Goal: Information Seeking & Learning: Find contact information

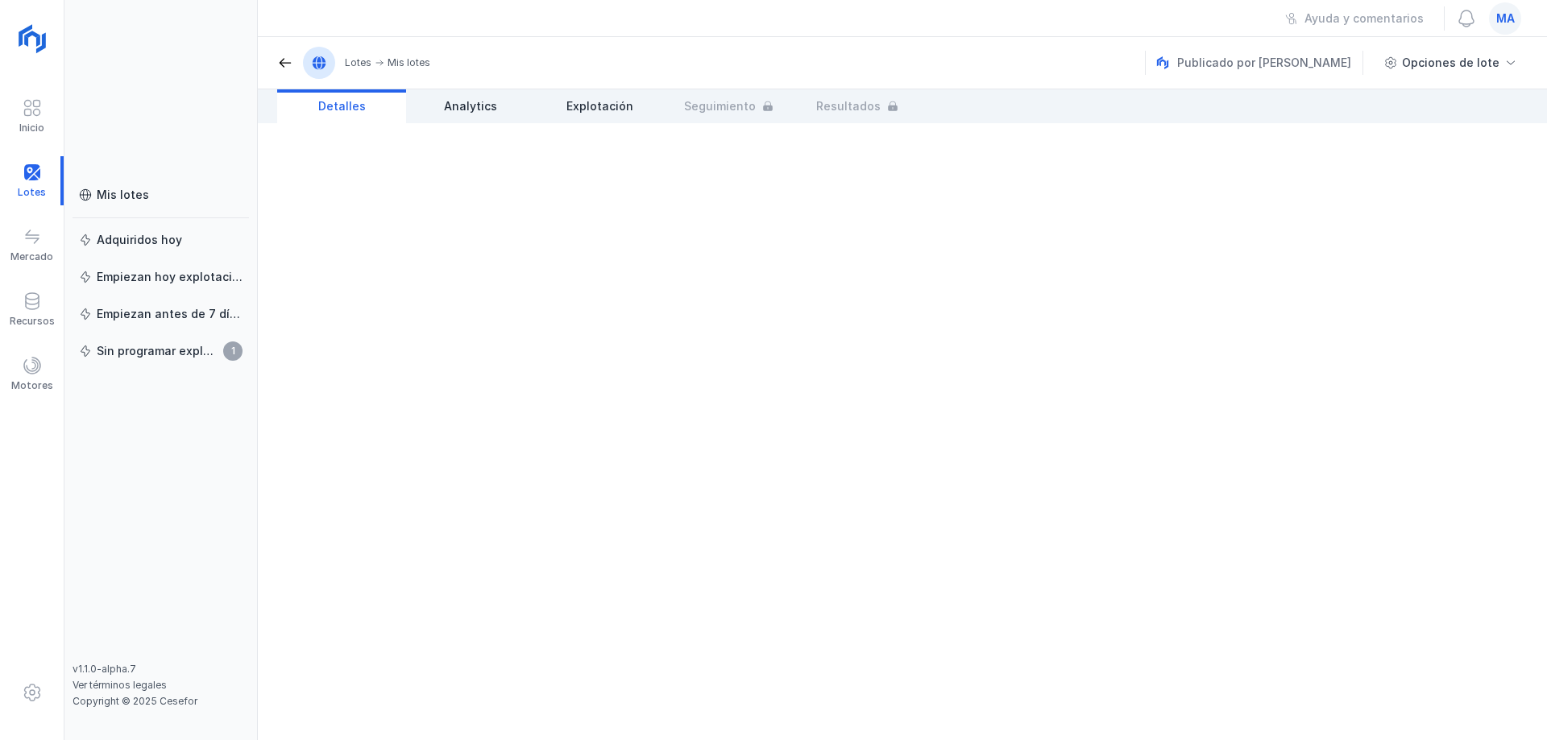
click at [123, 176] on div "Mis lotes Adquiridos [DATE] Empiezan [DATE] explotación Empiezan antes de 7 día…" at bounding box center [160, 370] width 193 height 740
click at [127, 184] on link "Mis lotes" at bounding box center [161, 194] width 176 height 29
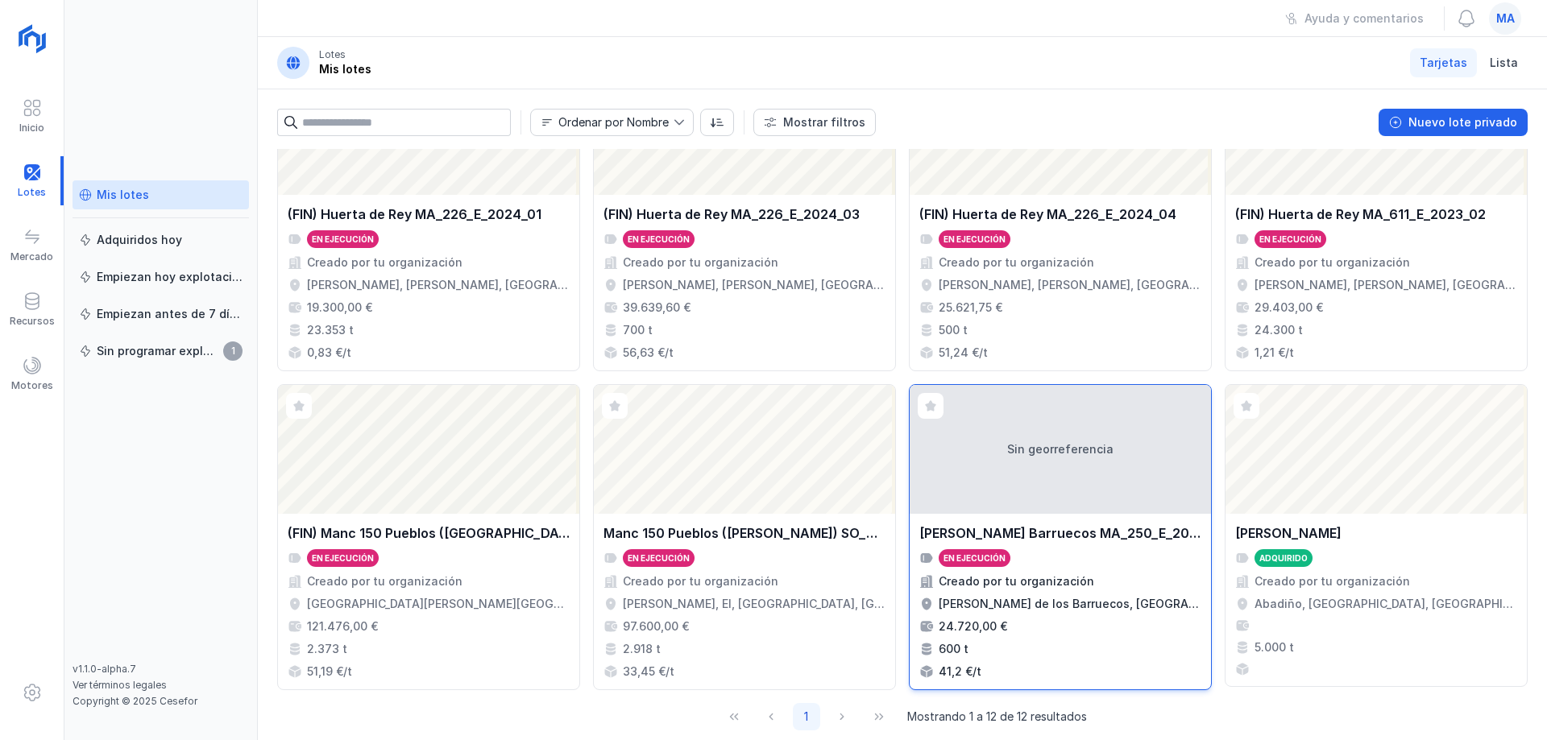
scroll to position [425, 0]
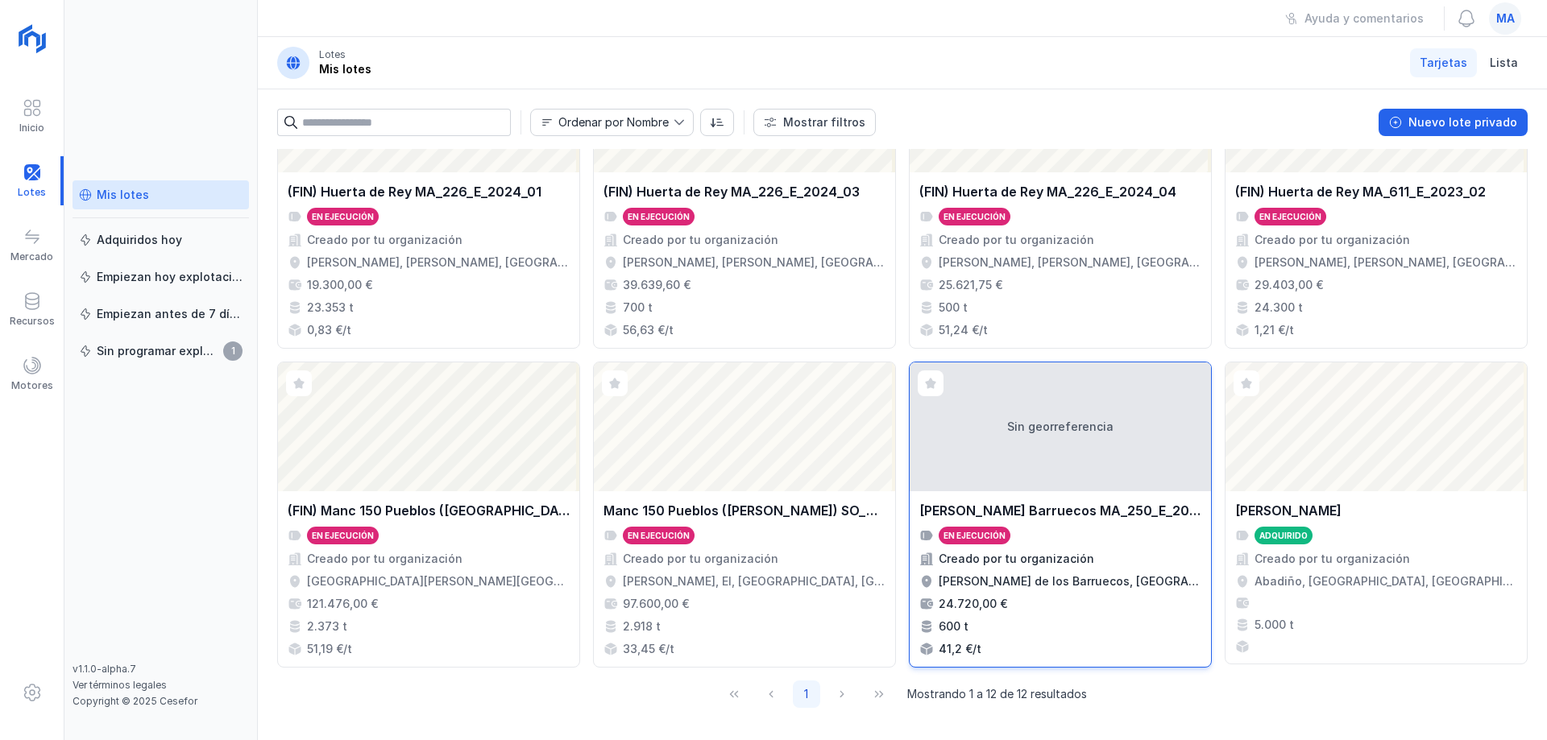
click at [1000, 533] on div "En ejecución" at bounding box center [975, 536] width 72 height 18
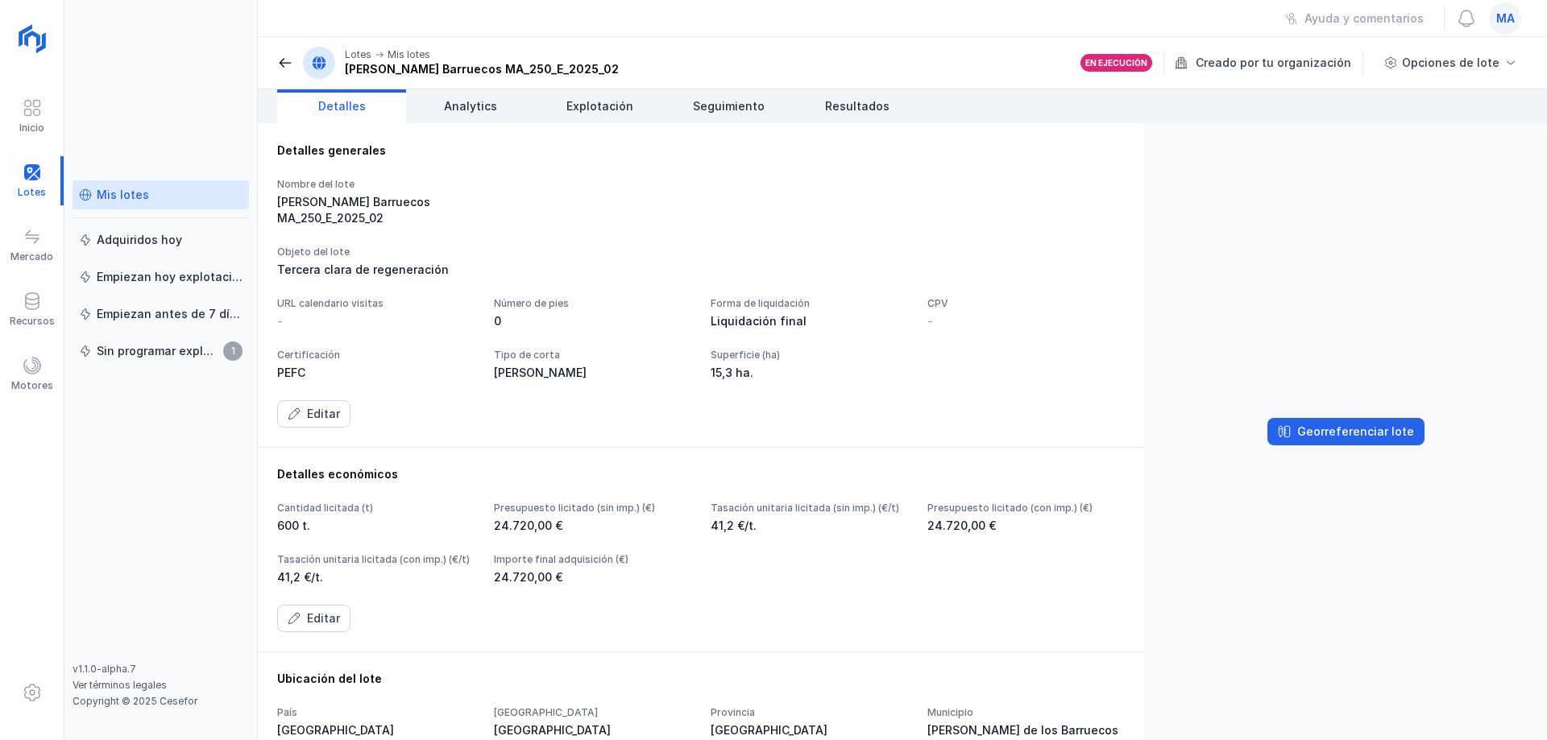
click at [949, 428] on div "Editar" at bounding box center [701, 413] width 848 height 27
click at [947, 428] on div "Editar" at bounding box center [701, 413] width 848 height 27
click at [1024, 186] on div "Nombre del lote [PERSON_NAME] Barruecos MA_250_E_2025_02" at bounding box center [701, 202] width 848 height 48
click at [477, 109] on span "Analytics" at bounding box center [470, 106] width 53 height 16
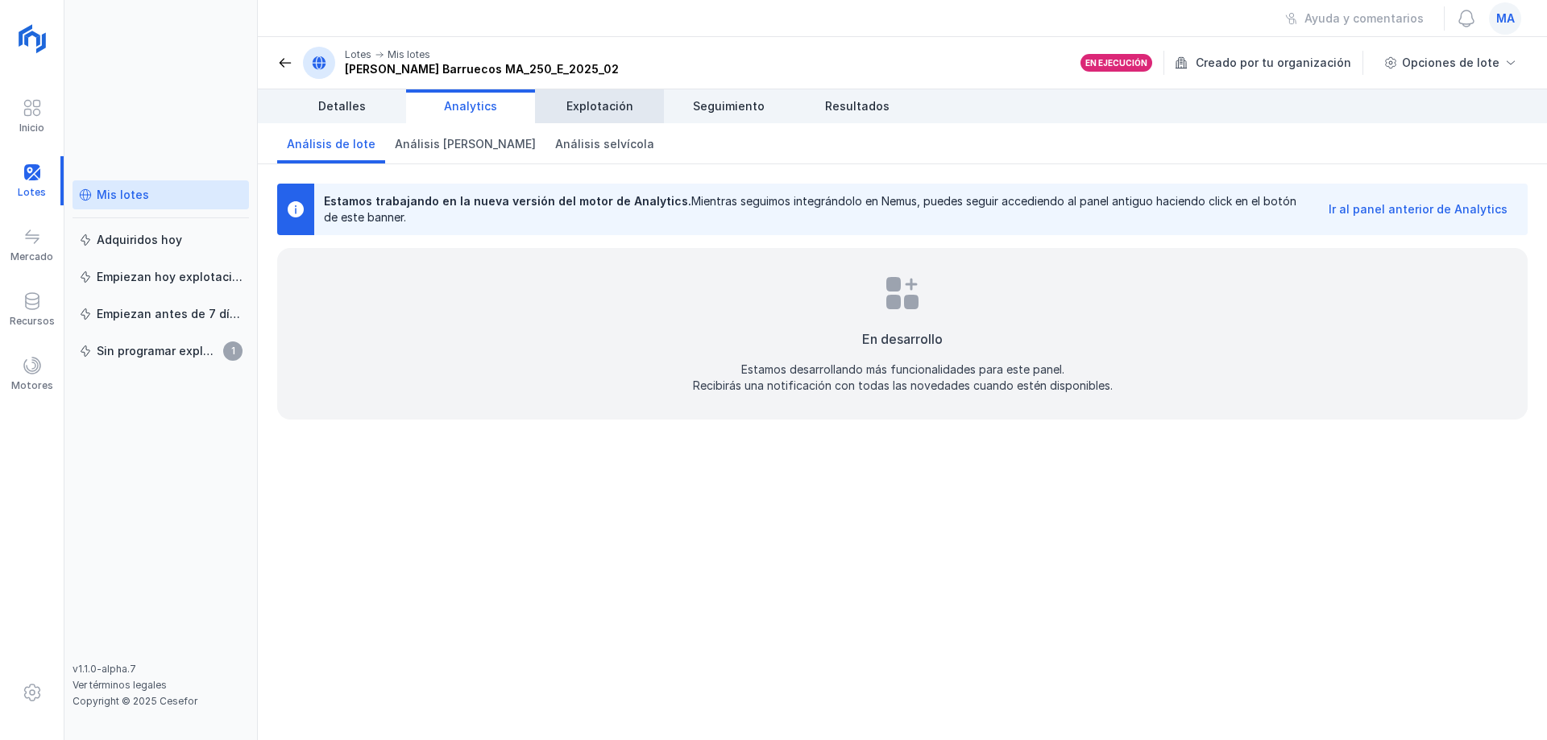
click at [615, 114] on span "Explotación" at bounding box center [599, 106] width 67 height 16
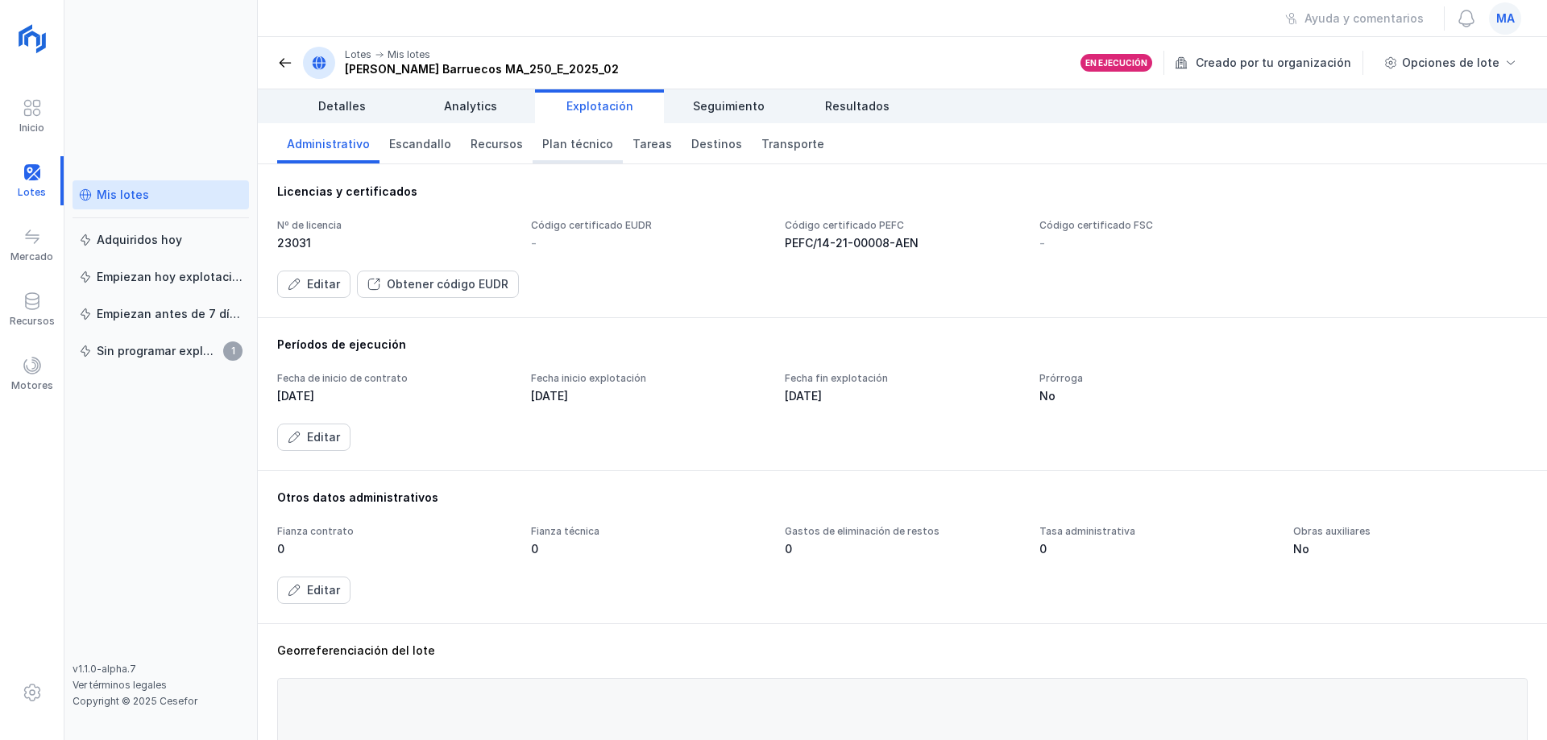
click at [573, 139] on span "Plan técnico" at bounding box center [577, 144] width 71 height 16
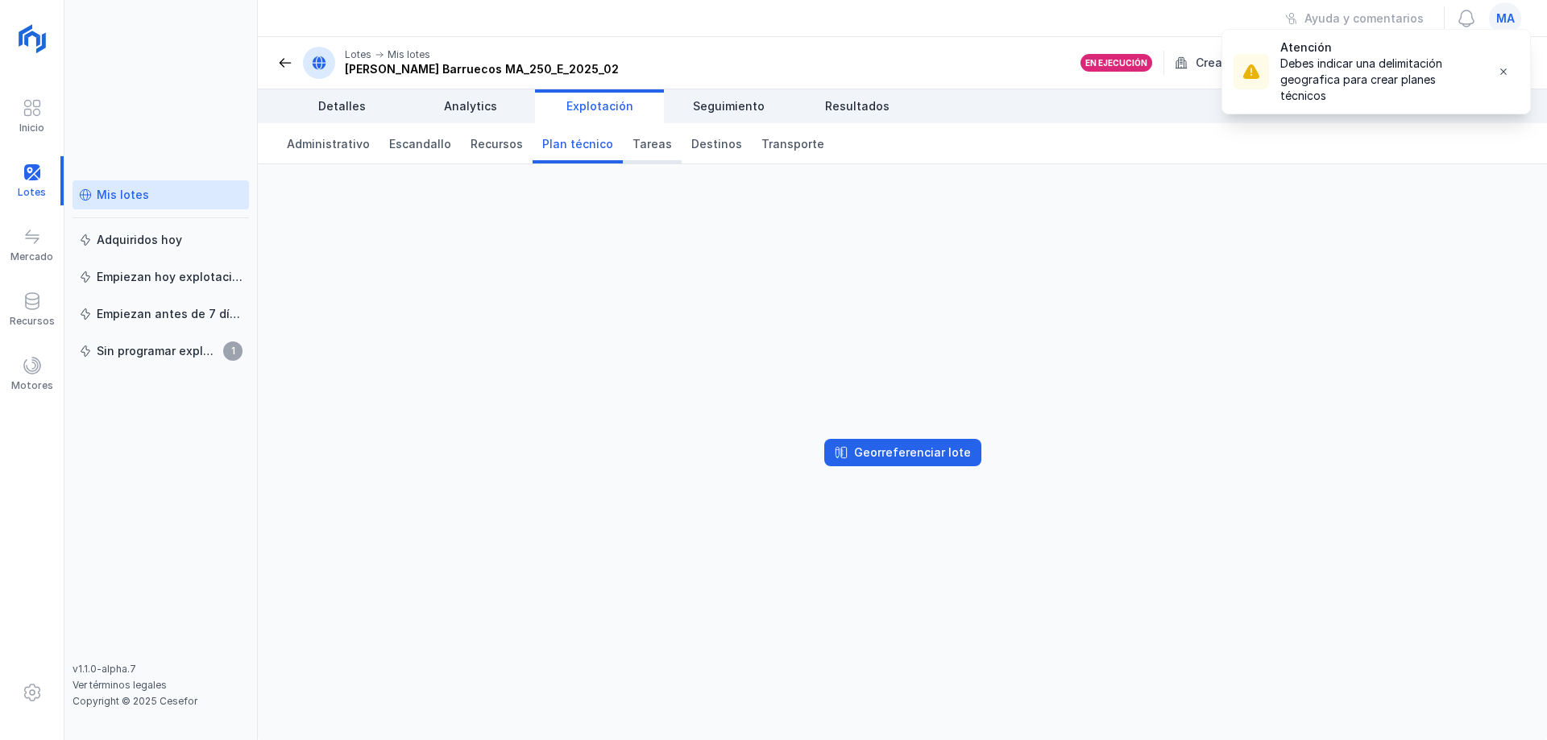
click at [645, 148] on span "Tareas" at bounding box center [651, 144] width 39 height 16
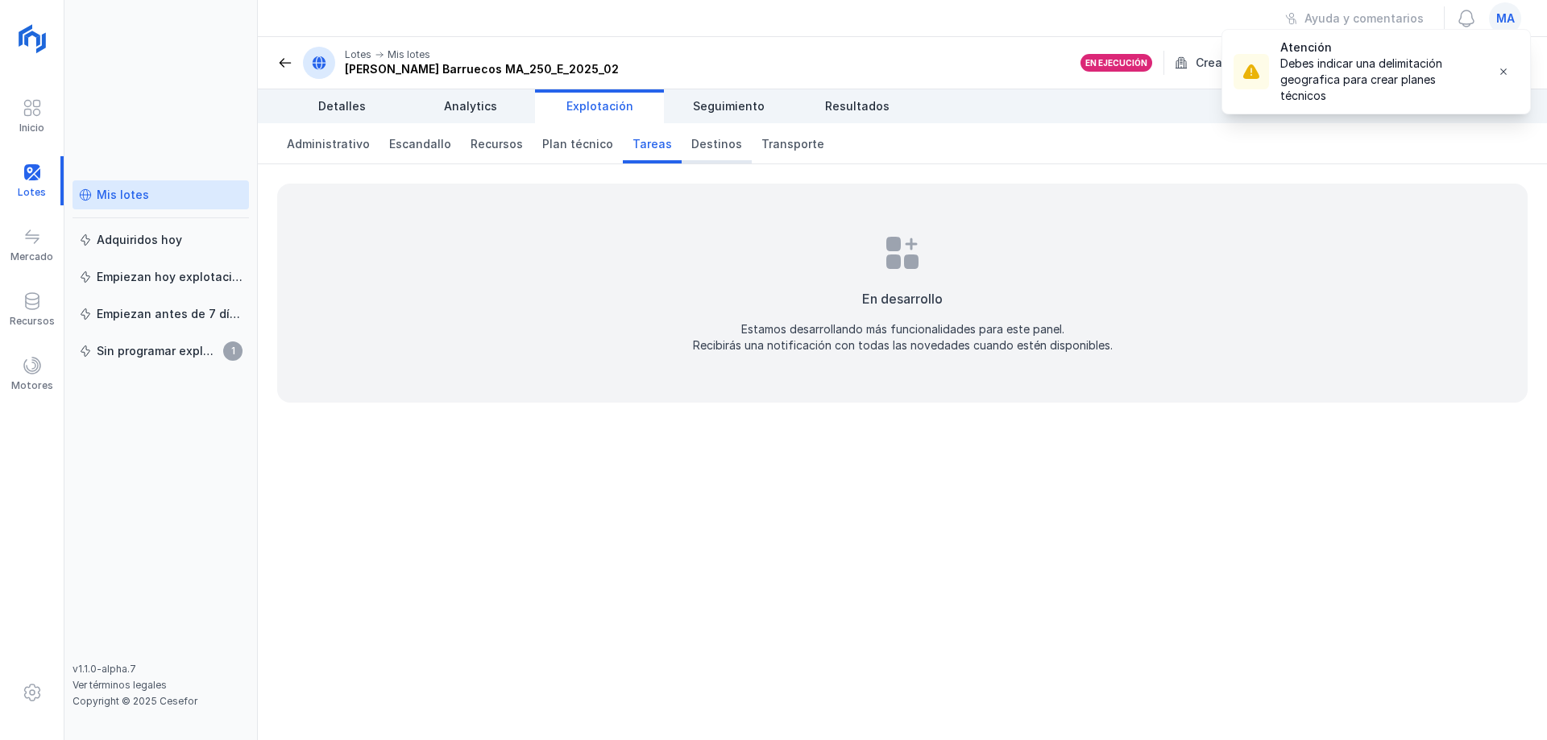
click at [693, 150] on span "Destinos" at bounding box center [716, 144] width 51 height 16
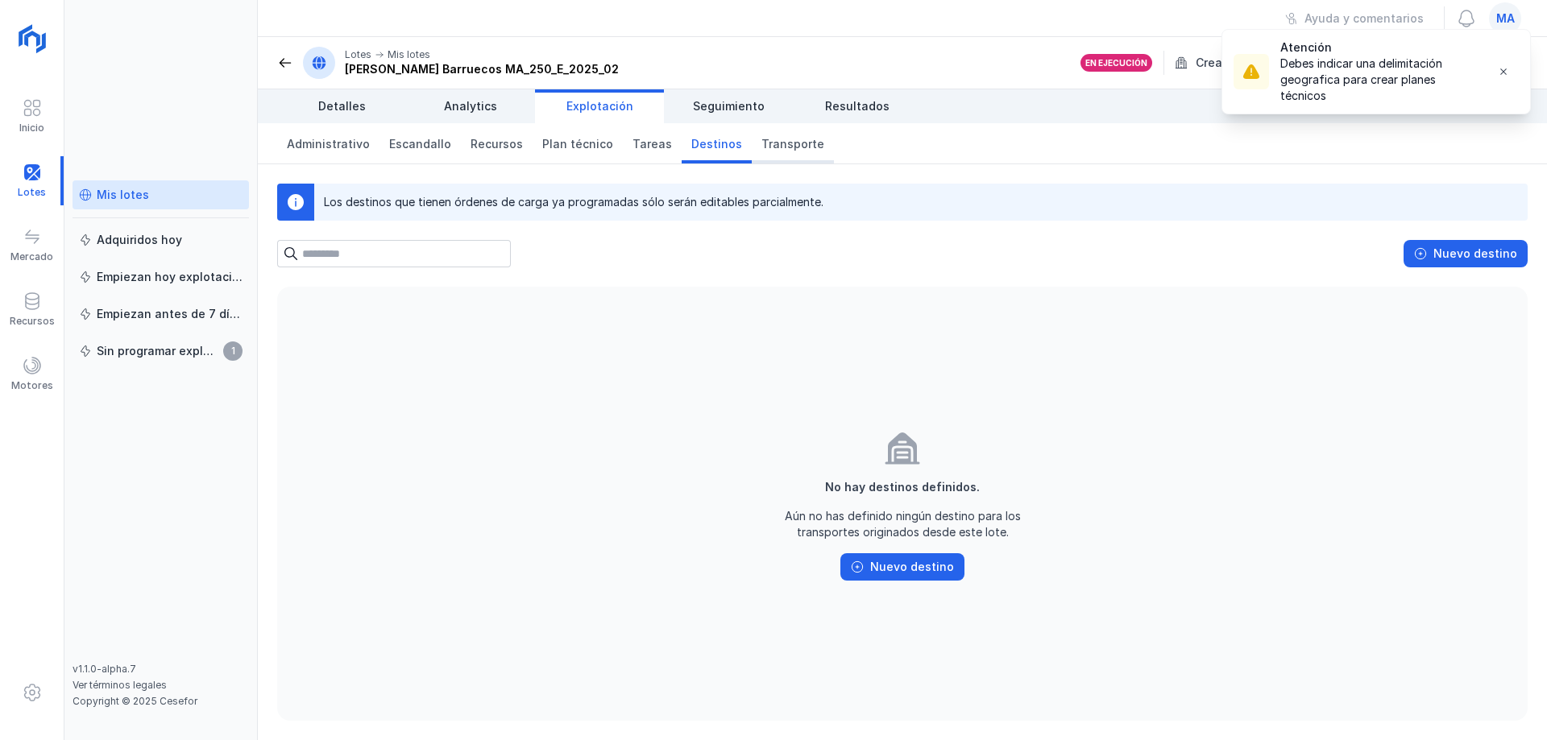
click at [761, 149] on span "Transporte" at bounding box center [792, 144] width 63 height 16
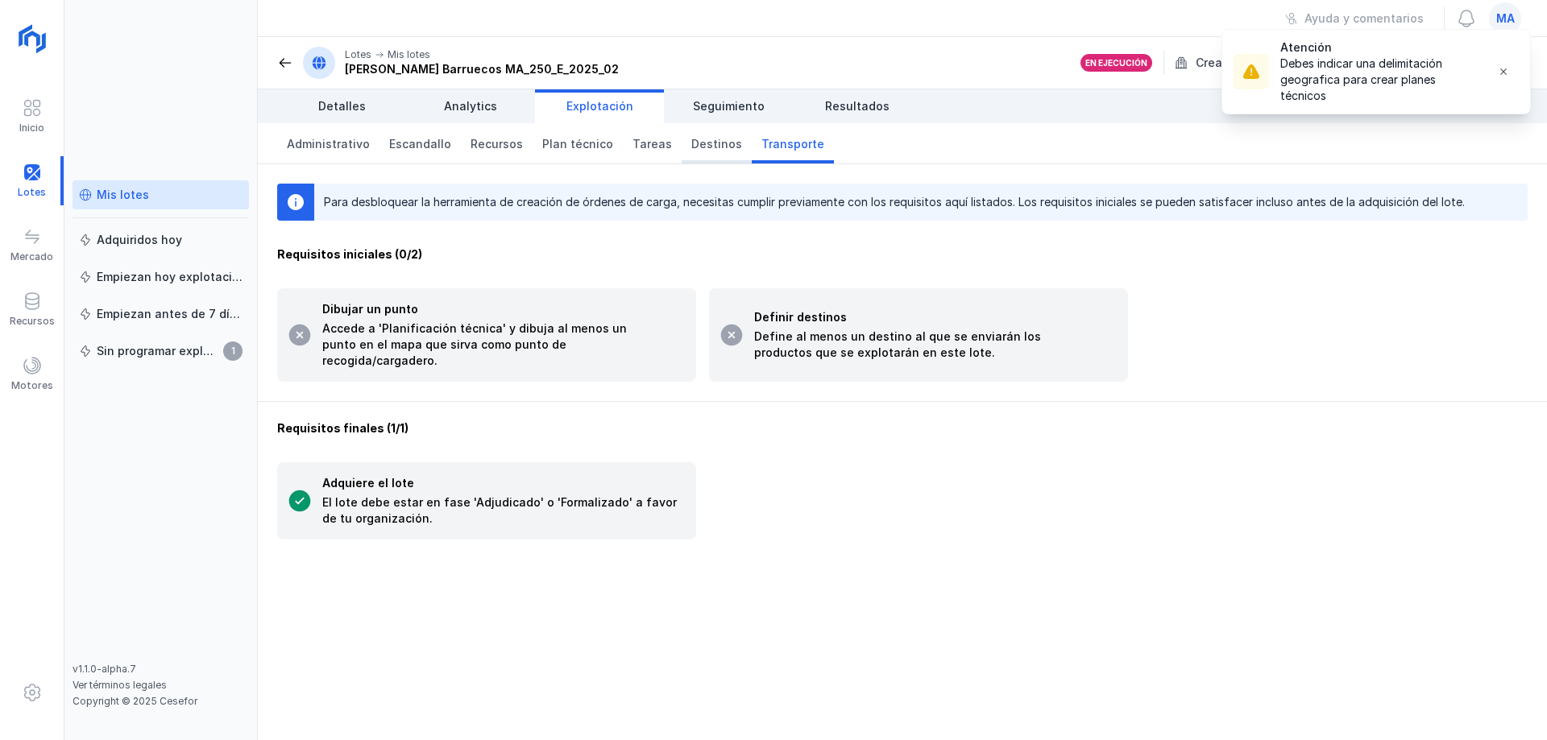
click at [691, 154] on link "Destinos" at bounding box center [717, 143] width 70 height 40
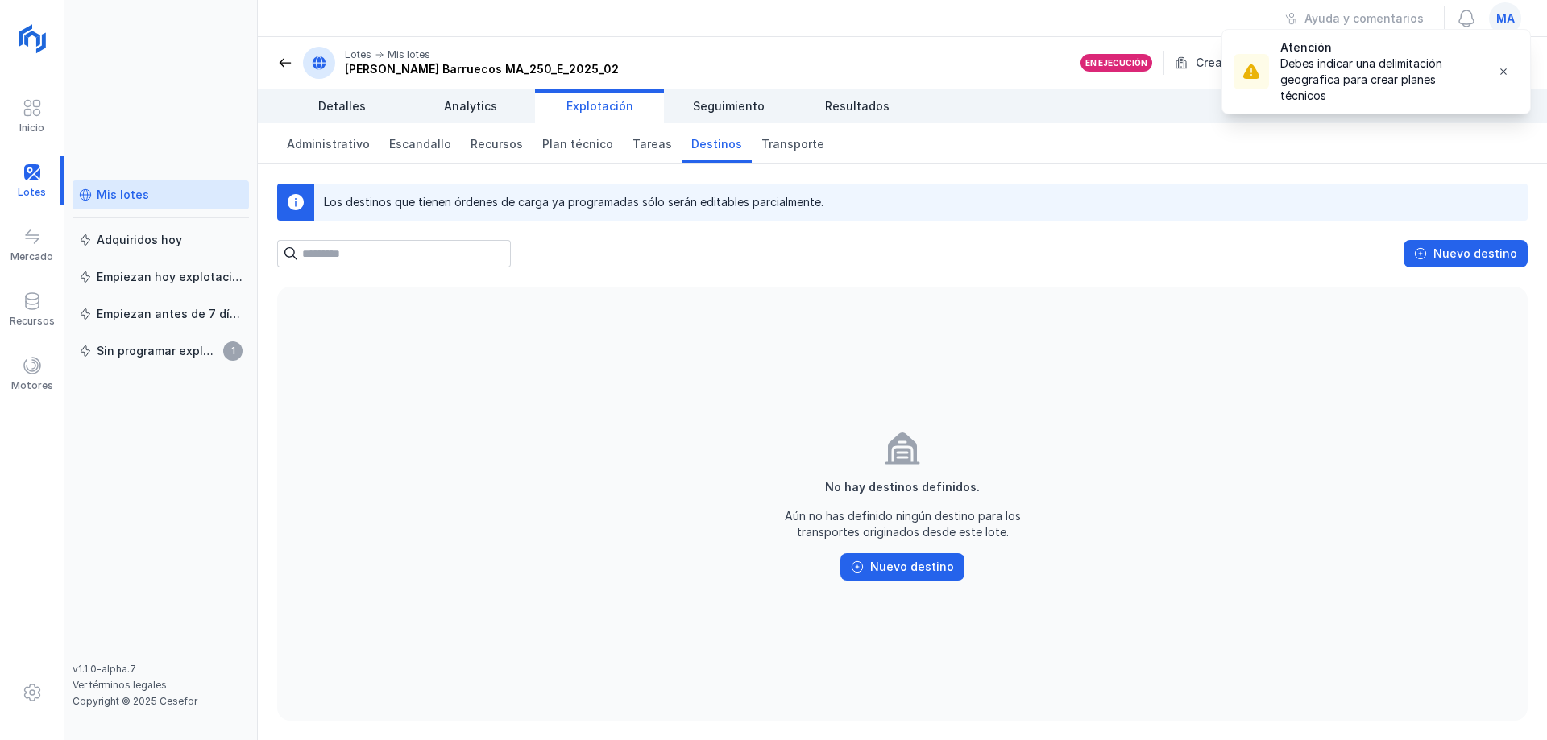
click at [277, 62] on span at bounding box center [285, 63] width 16 height 16
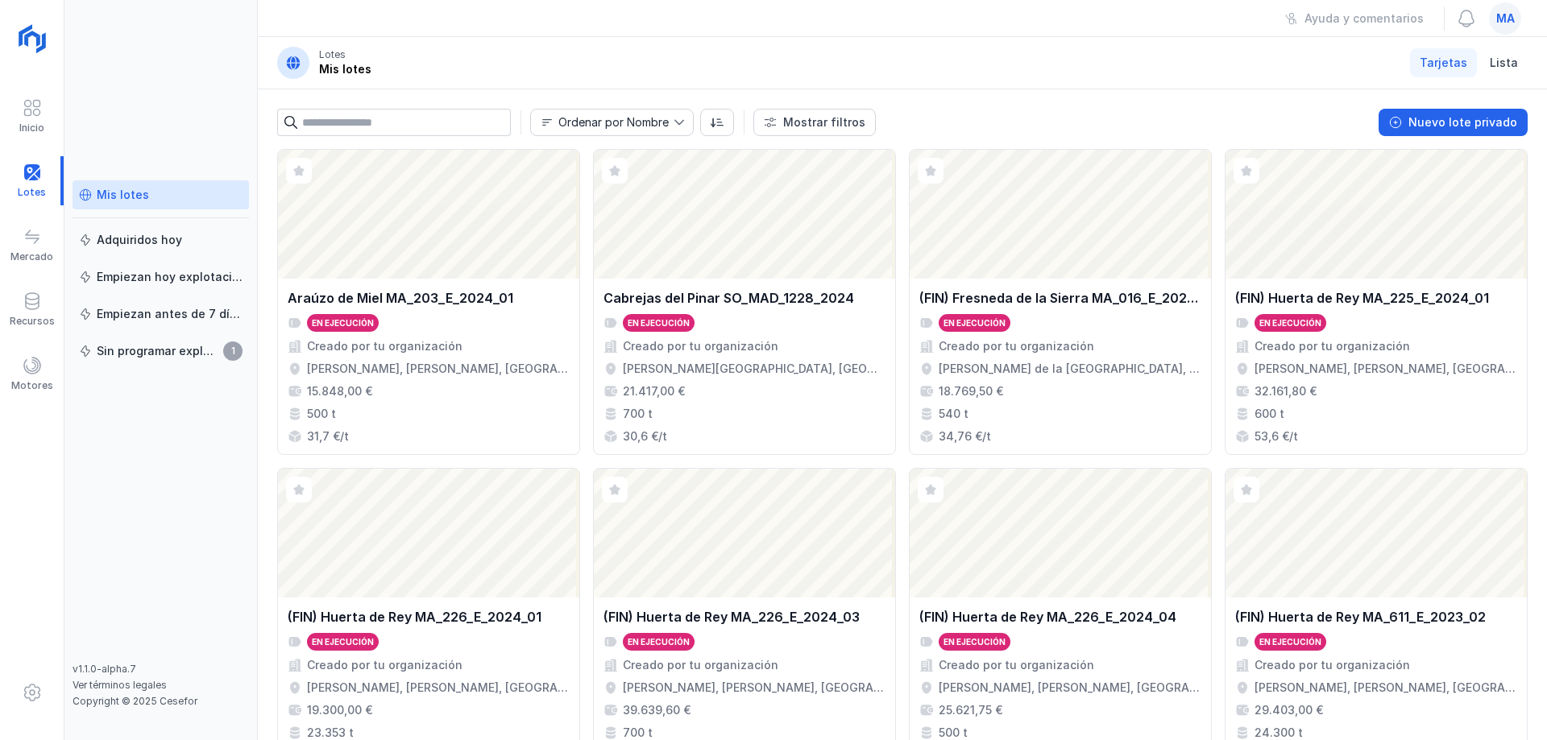
click at [944, 69] on header "Lotes Mis lotes Tarjetas Lista" at bounding box center [902, 63] width 1289 height 52
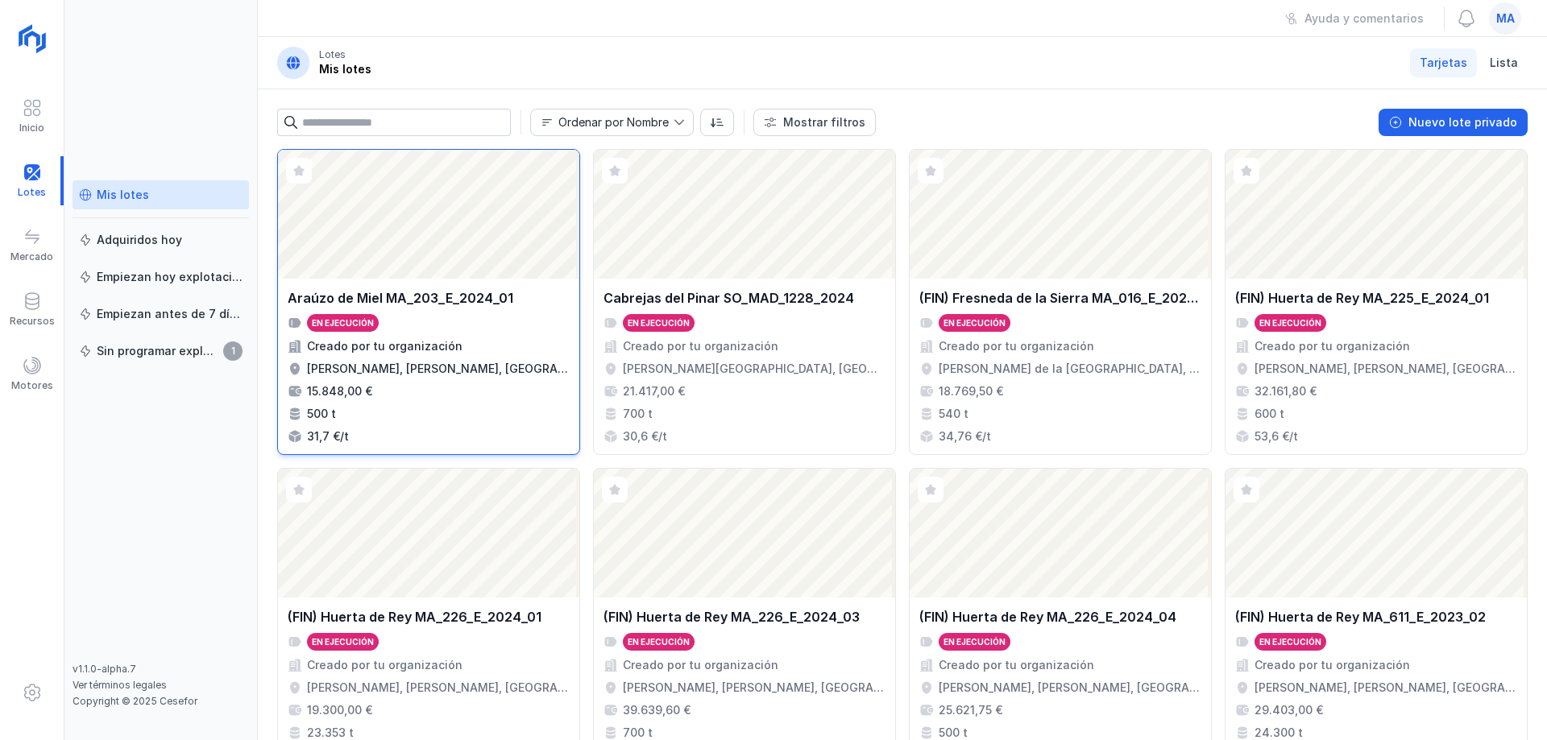
click at [456, 360] on div "[PERSON_NAME] MA_203_E_2024_01 En ejecución Creado por tu organización [PERSON_…" at bounding box center [429, 366] width 282 height 156
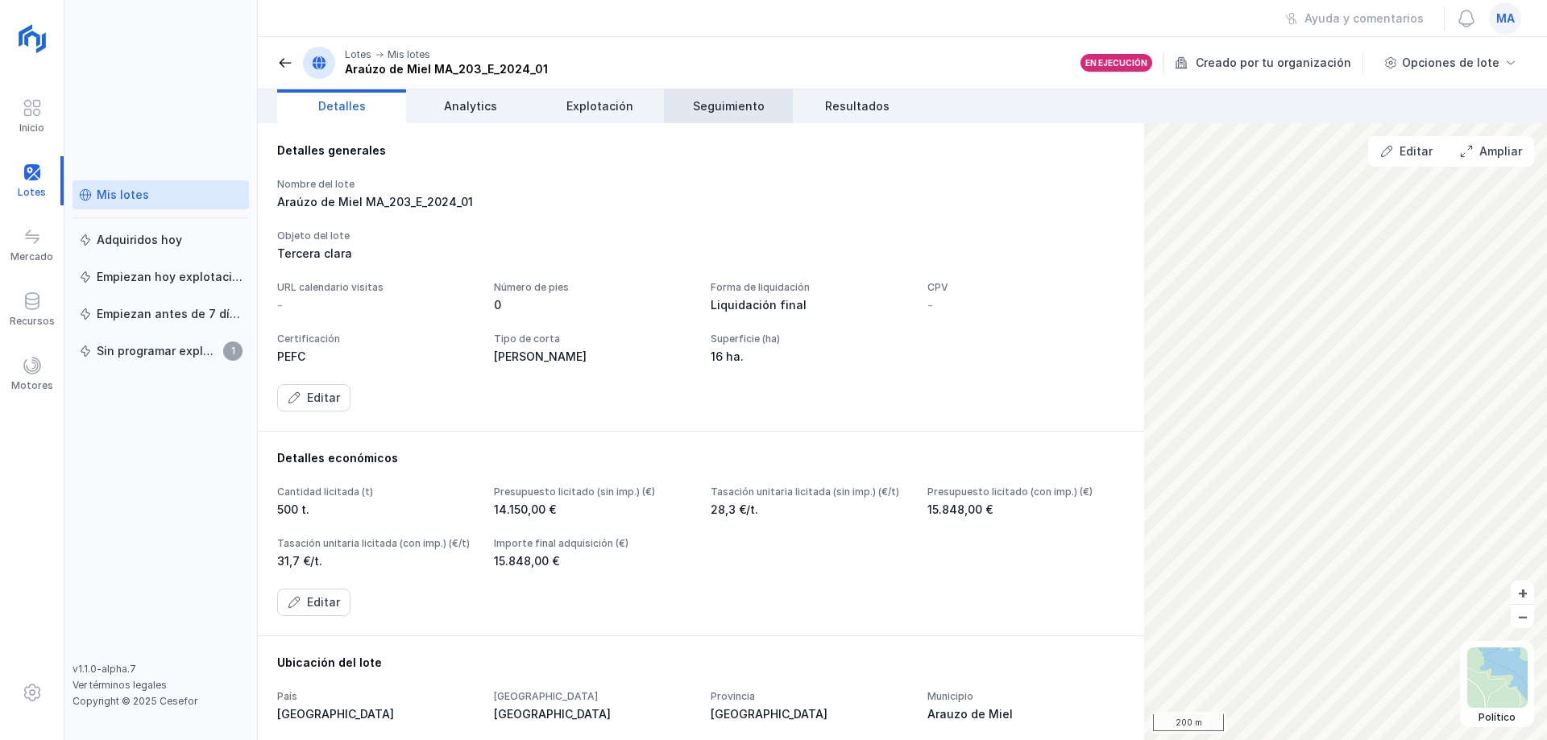
click at [734, 99] on span "Seguimiento" at bounding box center [729, 106] width 72 height 16
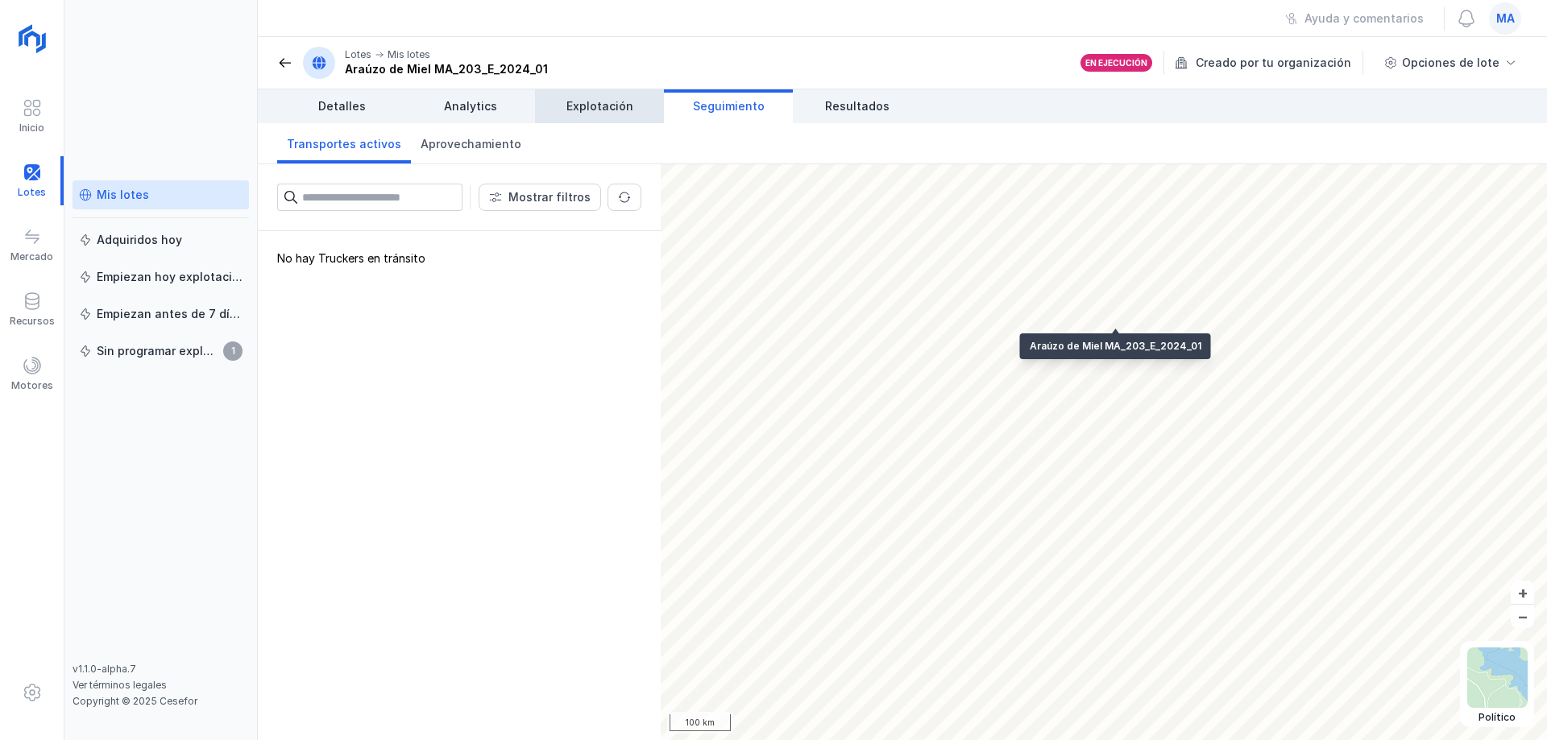
click at [620, 102] on span "Explotación" at bounding box center [599, 106] width 67 height 16
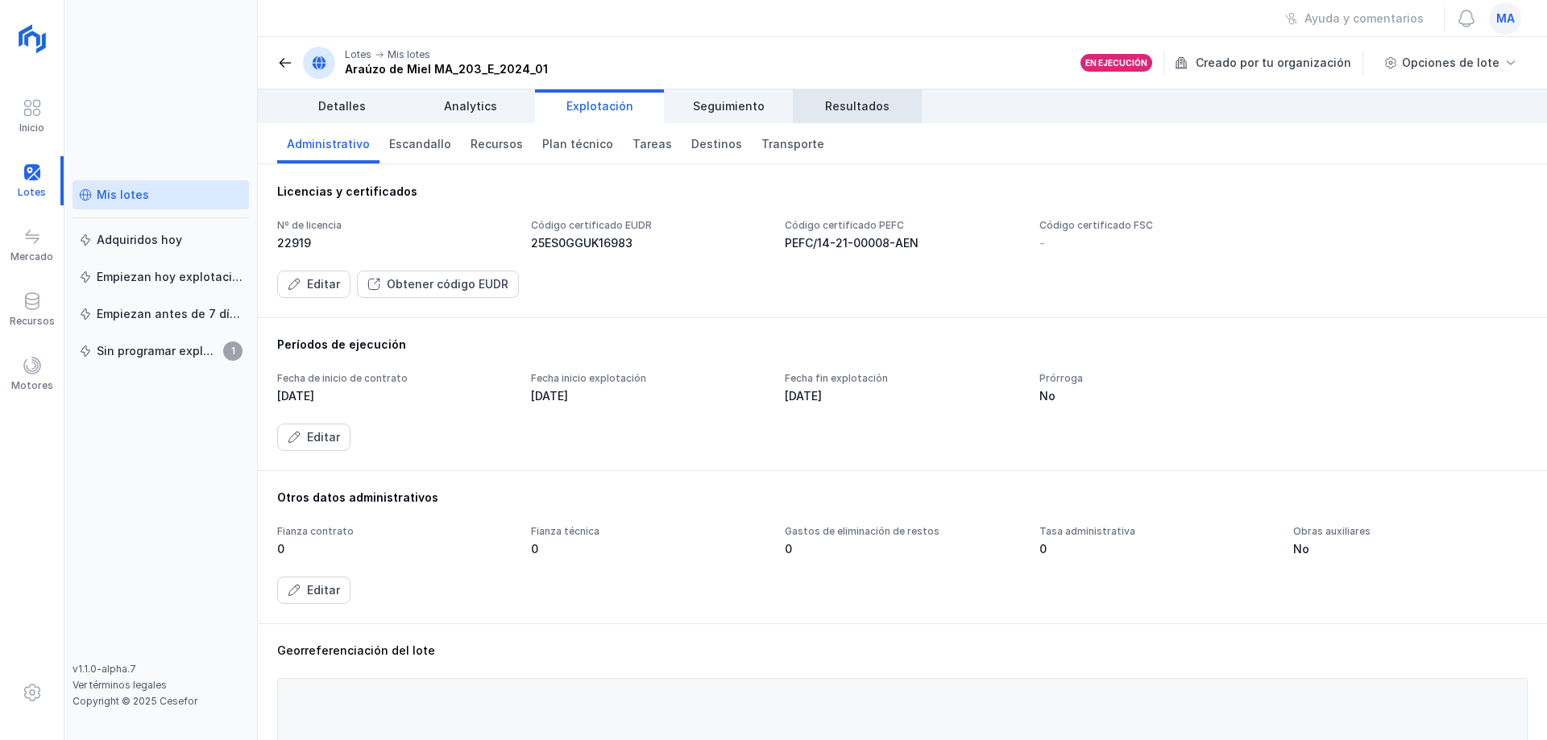
click at [850, 111] on span "Resultados" at bounding box center [857, 106] width 64 height 16
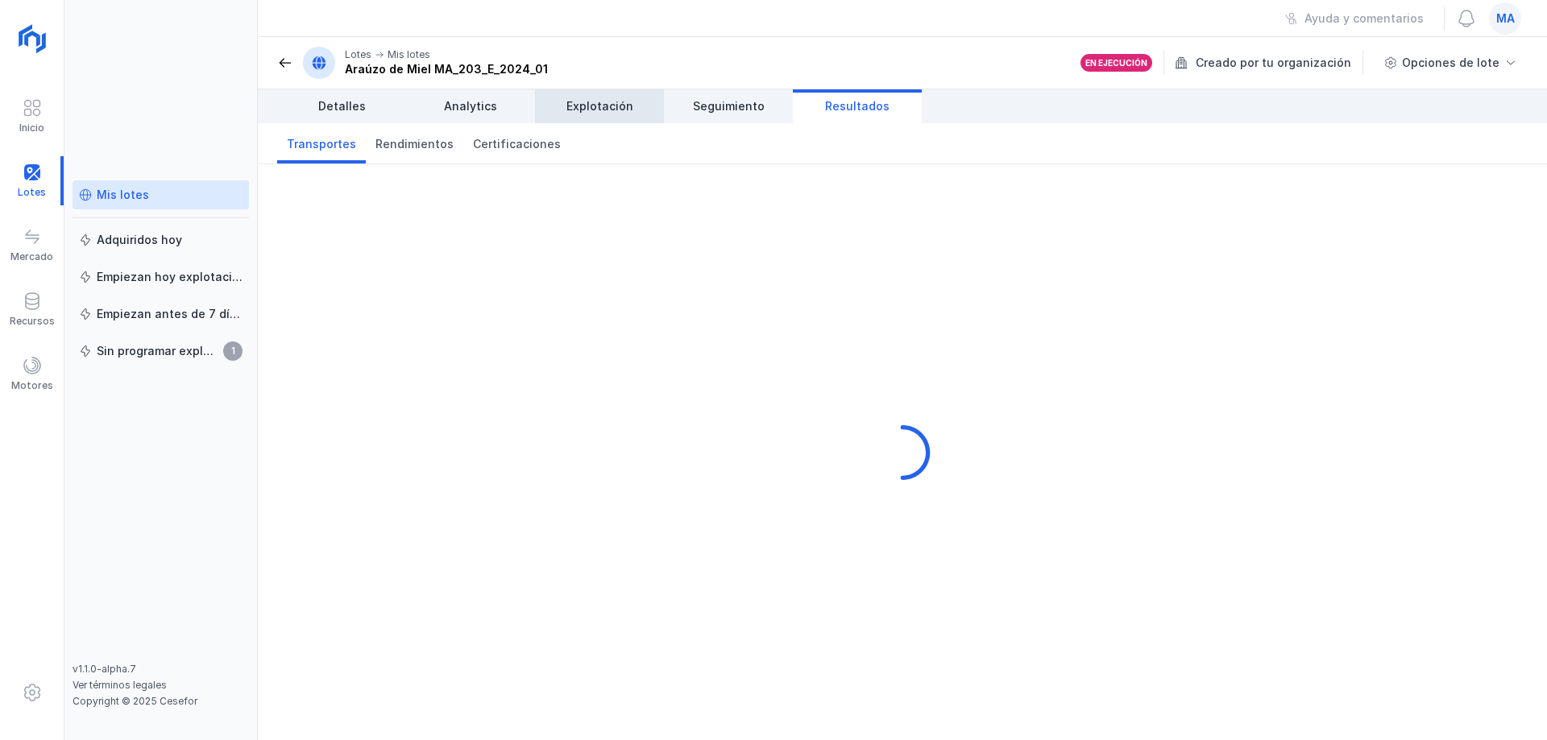
click at [742, 106] on span "Seguimiento" at bounding box center [729, 106] width 72 height 16
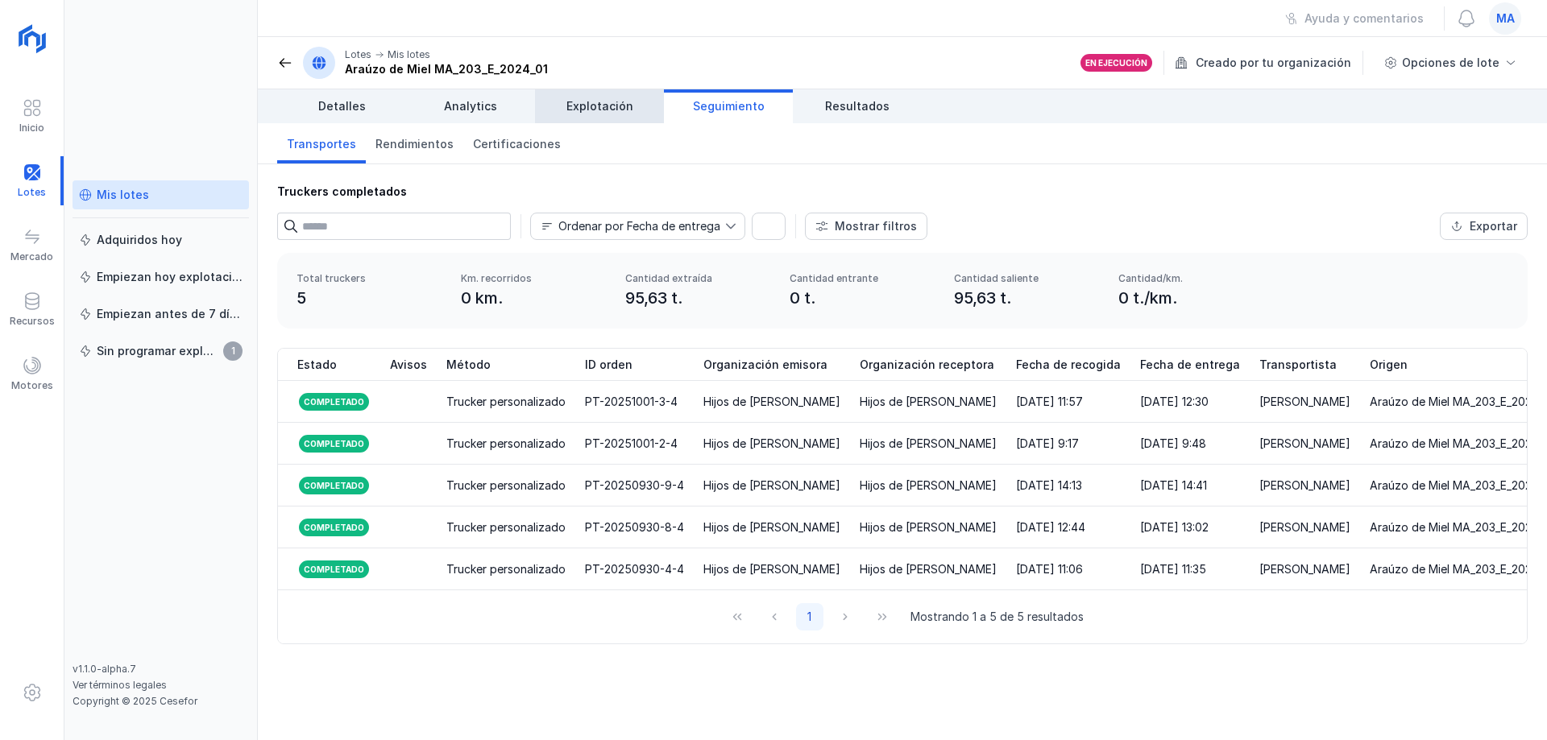
click at [568, 106] on span "Explotación" at bounding box center [599, 106] width 67 height 16
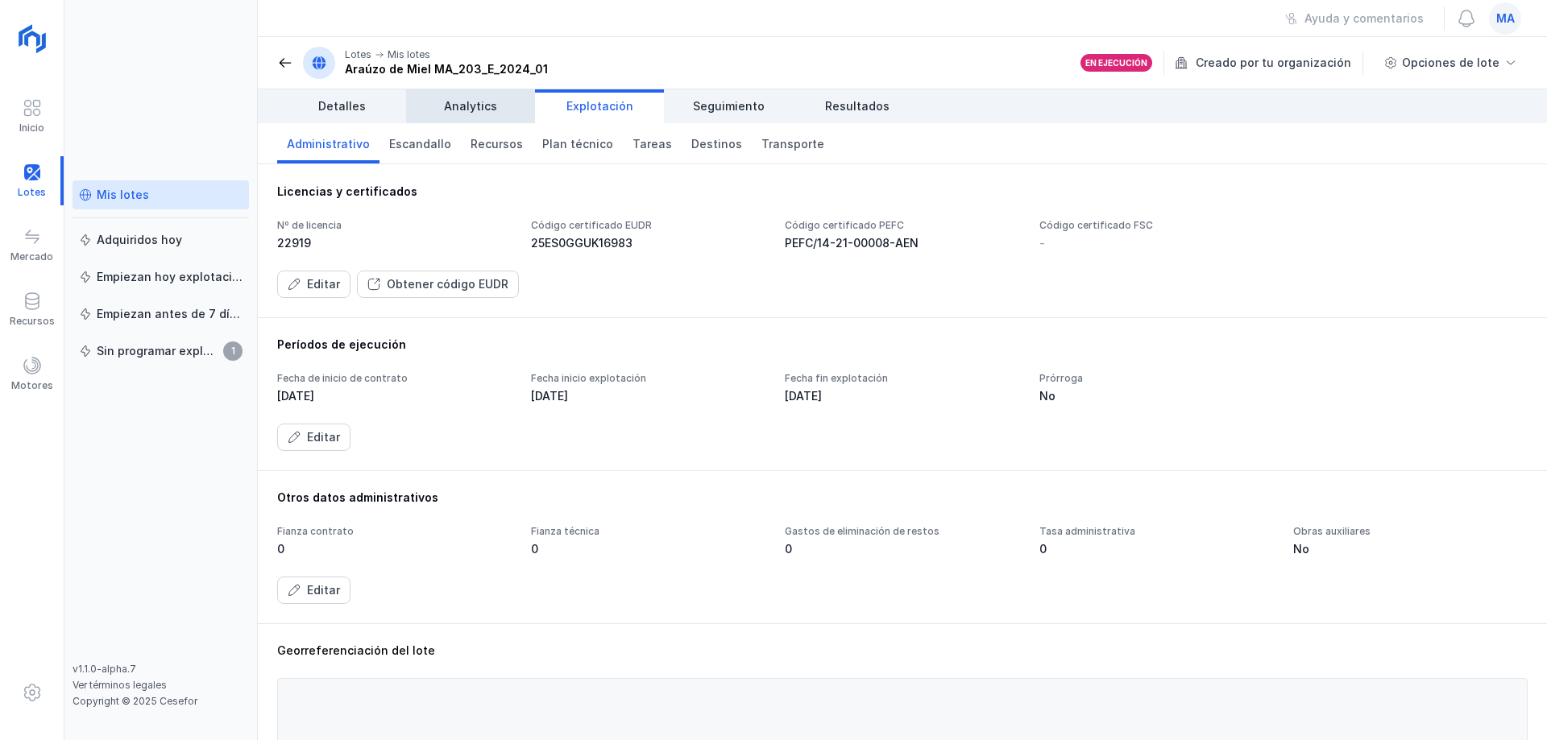
click at [471, 99] on span "Analytics" at bounding box center [470, 106] width 53 height 16
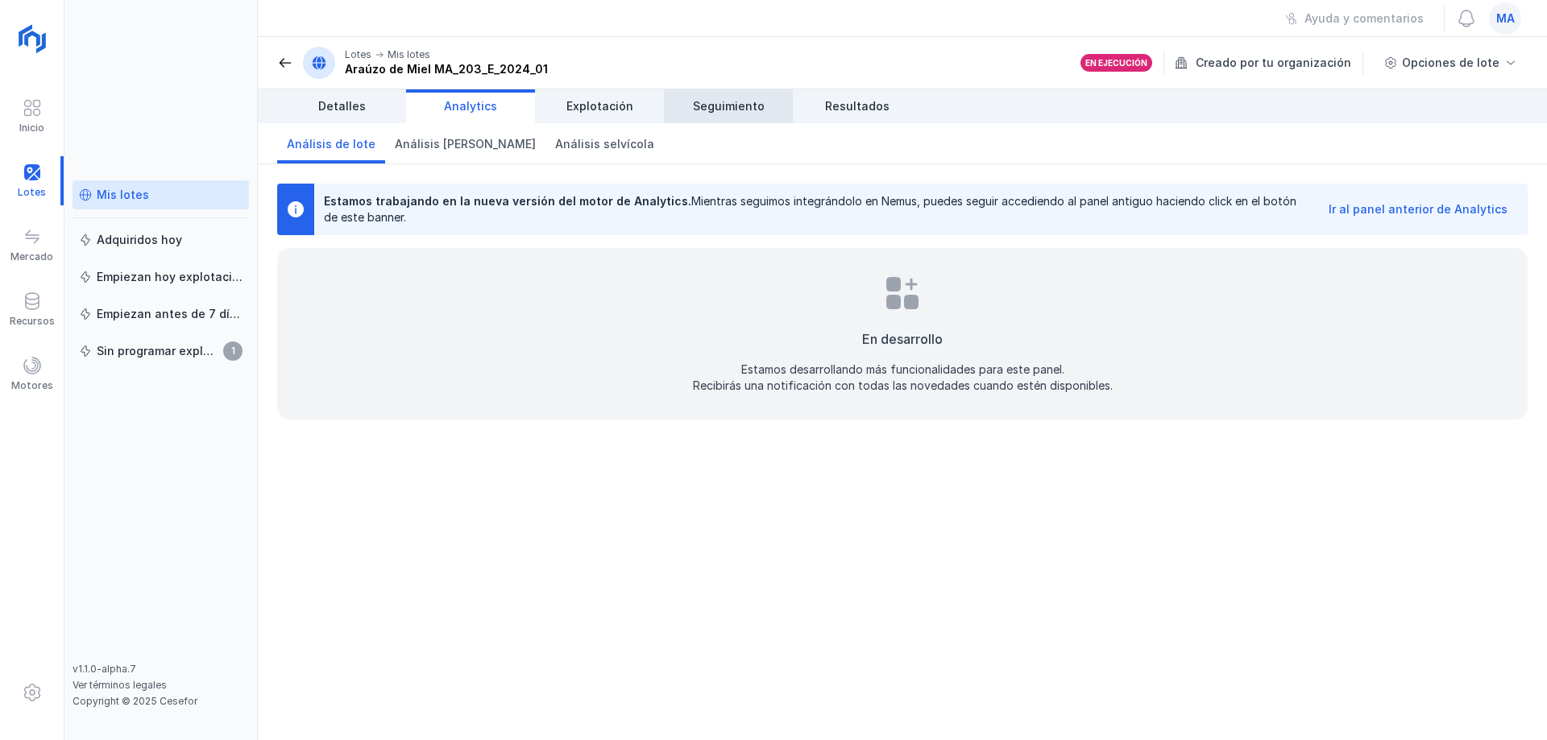
click at [768, 99] on link "Seguimiento" at bounding box center [728, 106] width 129 height 34
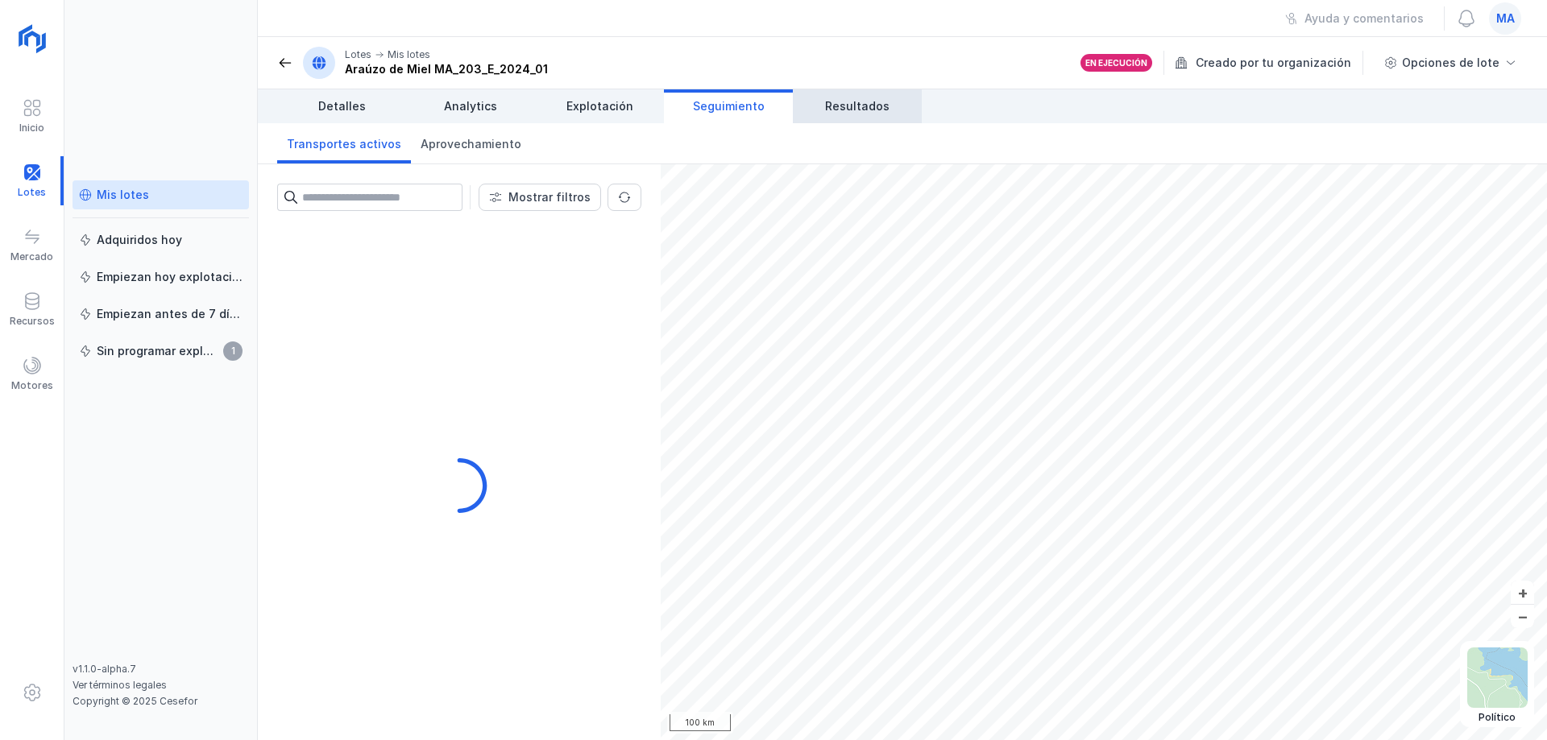
click at [846, 100] on span "Resultados" at bounding box center [857, 106] width 64 height 16
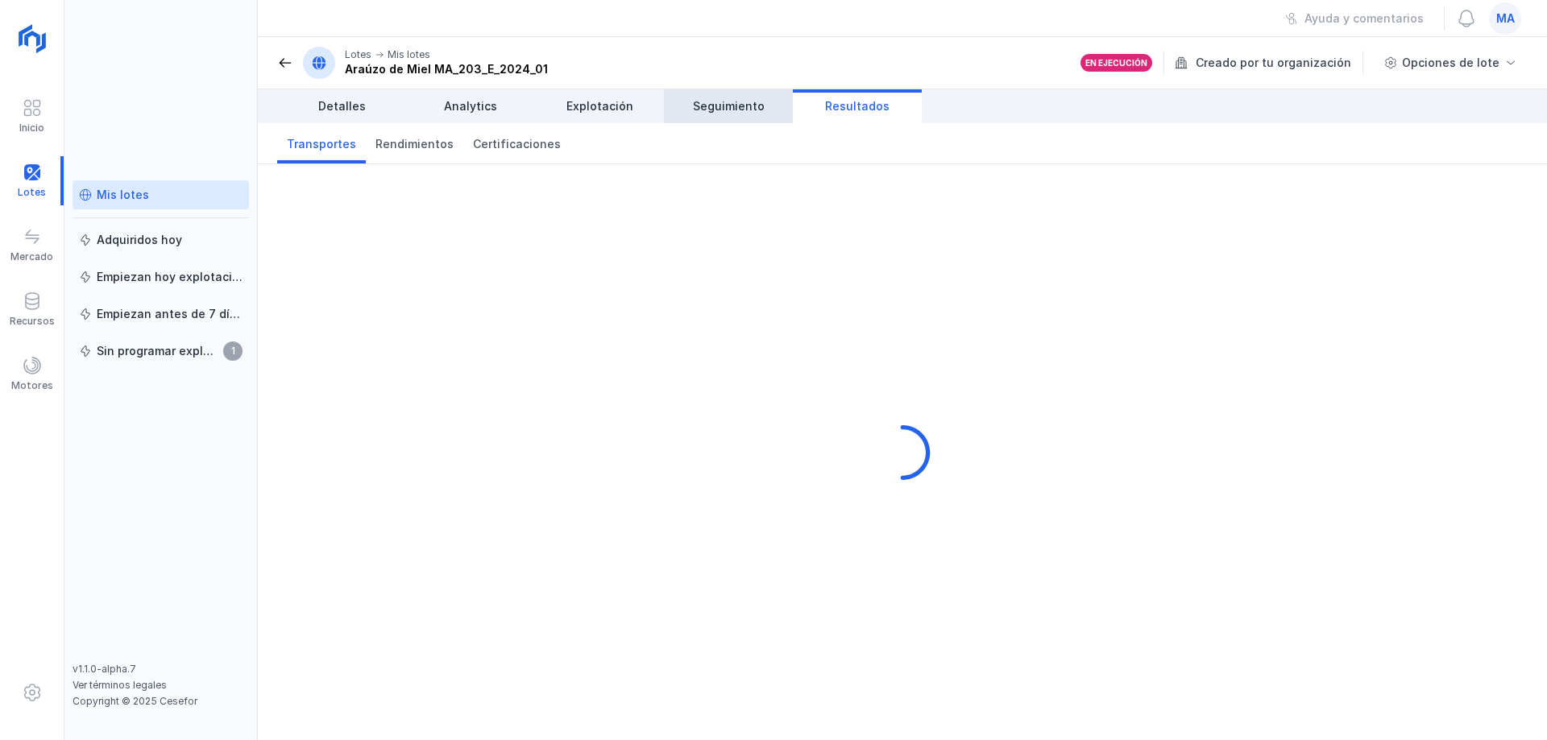
click at [724, 120] on link "Seguimiento" at bounding box center [728, 106] width 129 height 34
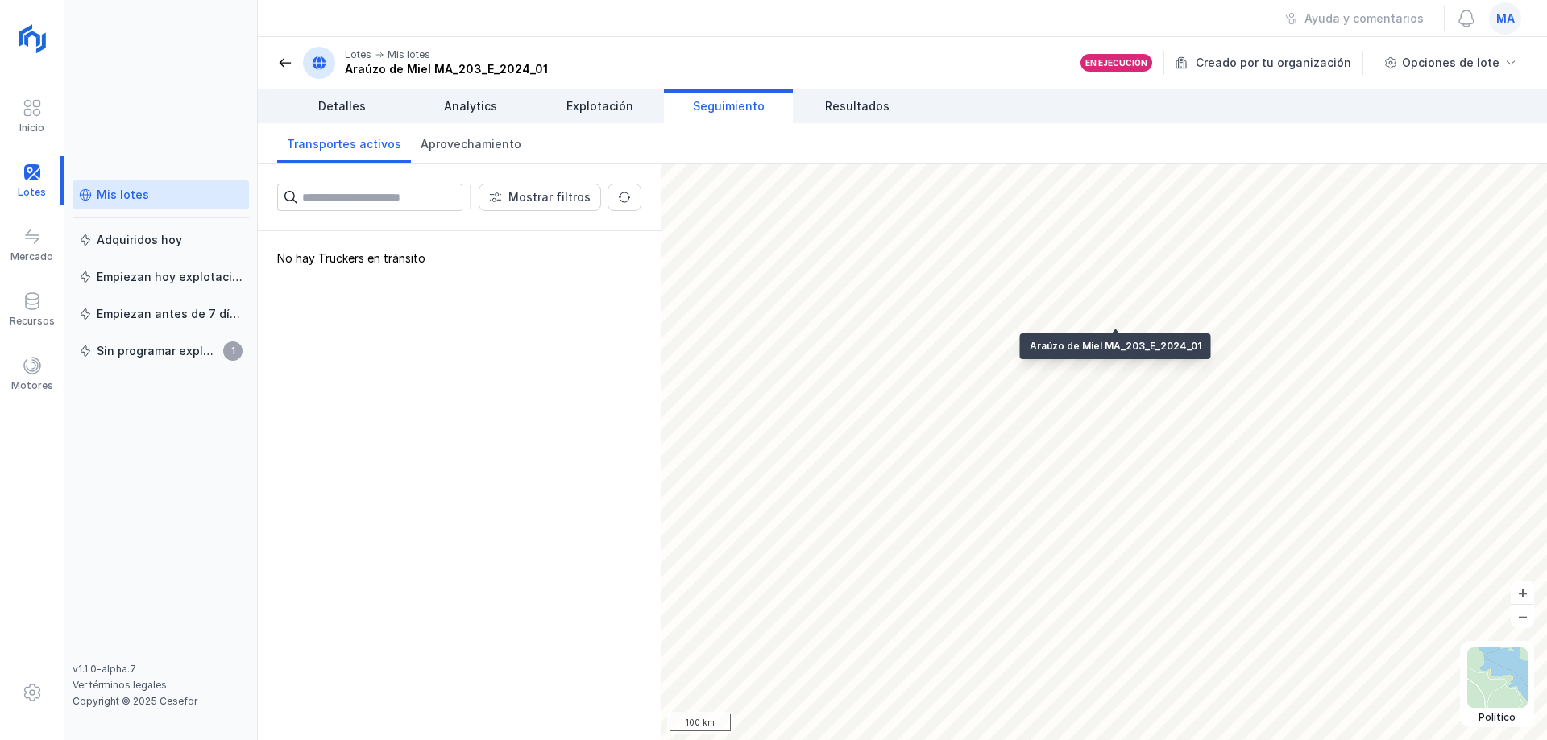
click at [386, 447] on div "No hay Truckers en tránsito" at bounding box center [459, 485] width 403 height 509
drag, startPoint x: 560, startPoint y: 375, endPoint x: 547, endPoint y: 365, distance: 16.6
click at [557, 375] on div "No hay Truckers en tránsito" at bounding box center [459, 485] width 403 height 509
click at [524, 390] on div "No hay Truckers en tránsito" at bounding box center [459, 485] width 403 height 509
click at [881, 116] on link "Resultados" at bounding box center [857, 106] width 129 height 34
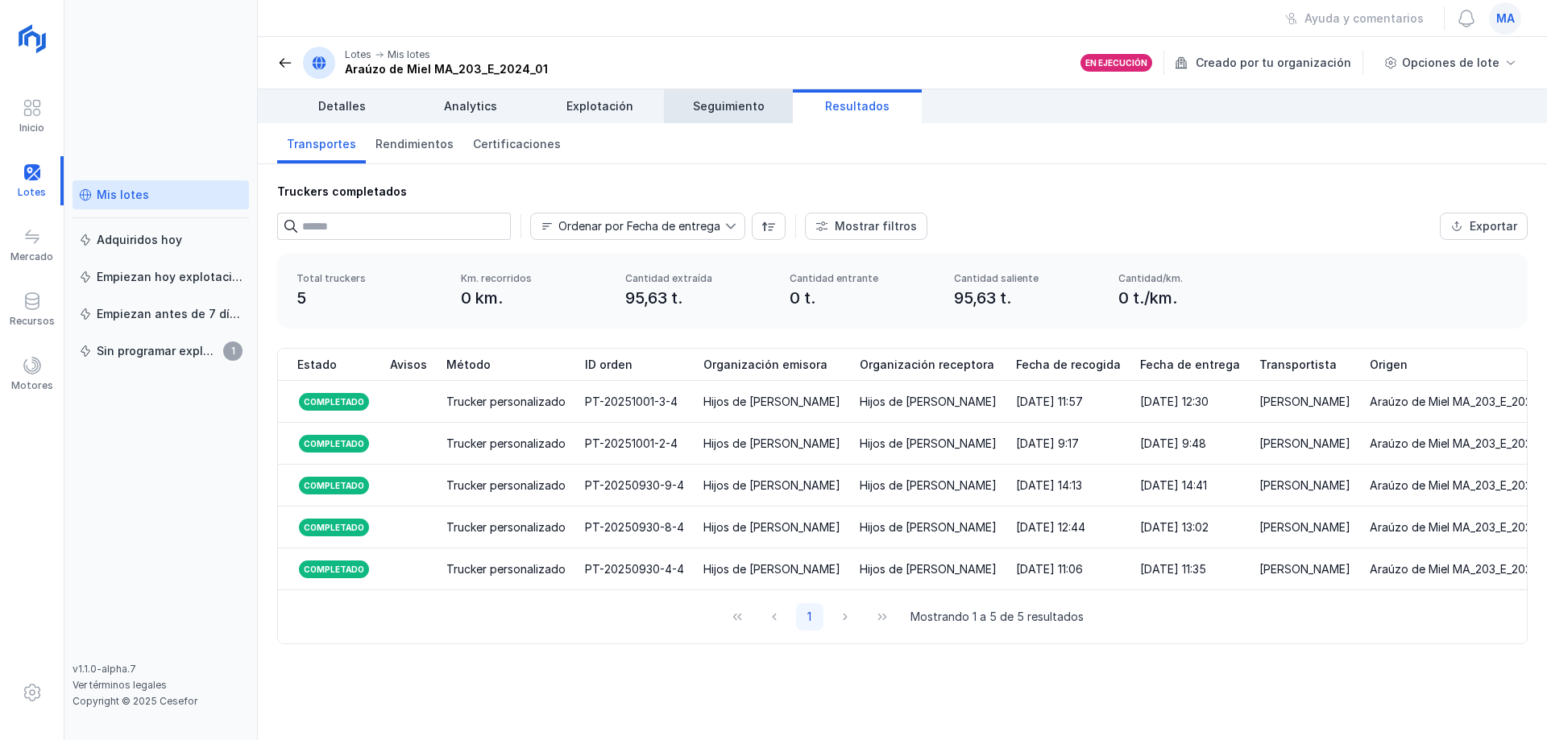
click at [727, 107] on span "Seguimiento" at bounding box center [729, 106] width 72 height 16
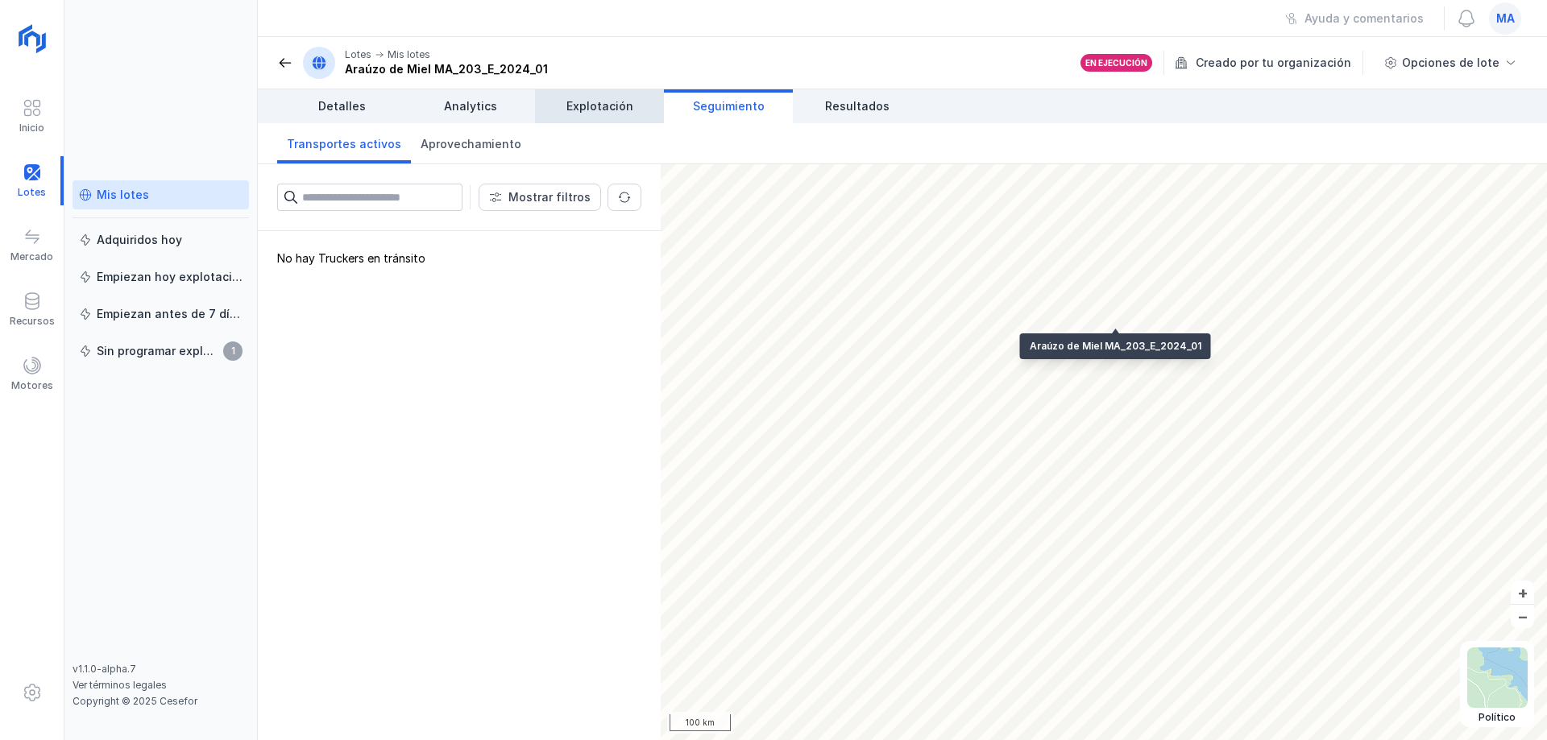
click at [599, 108] on span "Explotación" at bounding box center [599, 106] width 67 height 16
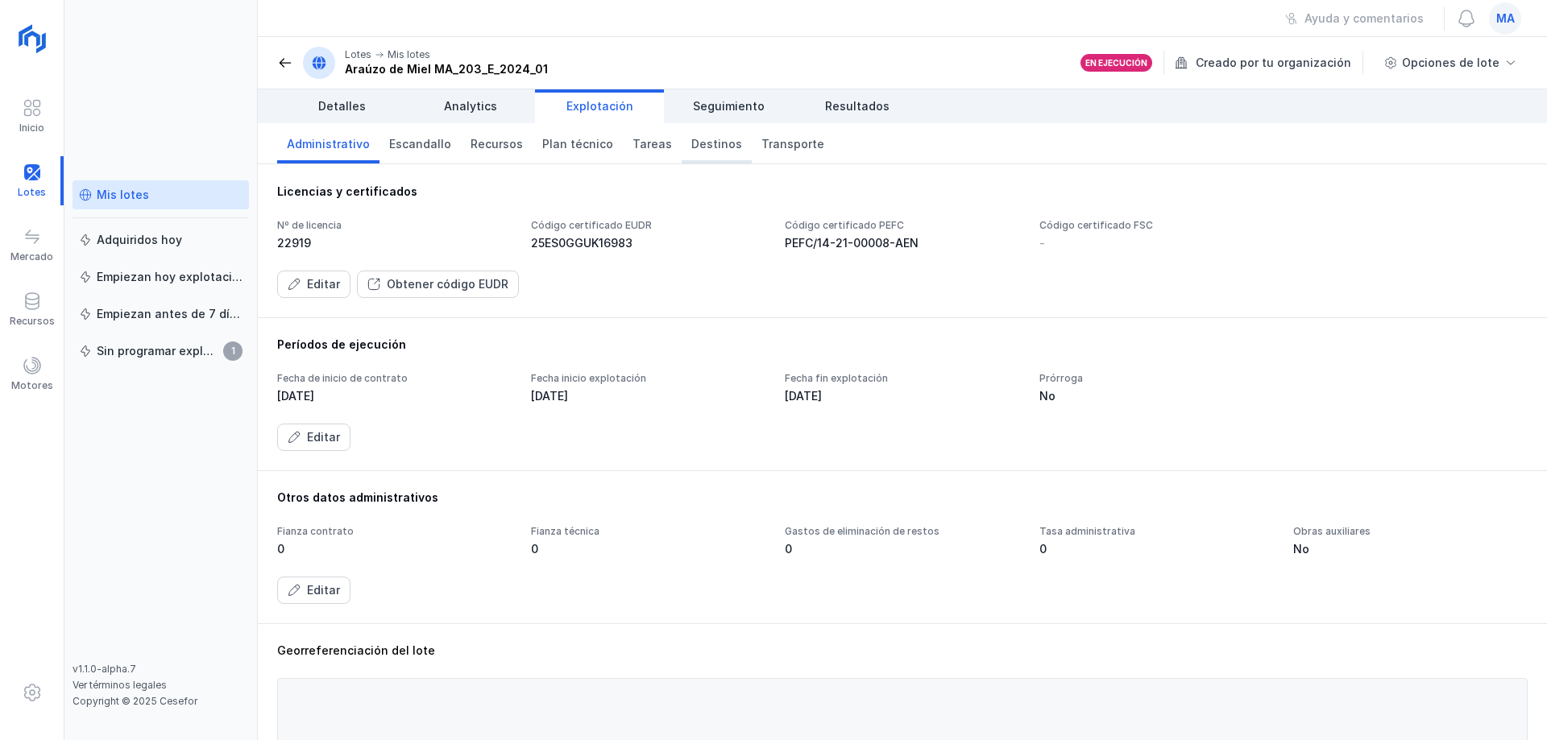
click at [701, 135] on link "Destinos" at bounding box center [717, 143] width 70 height 40
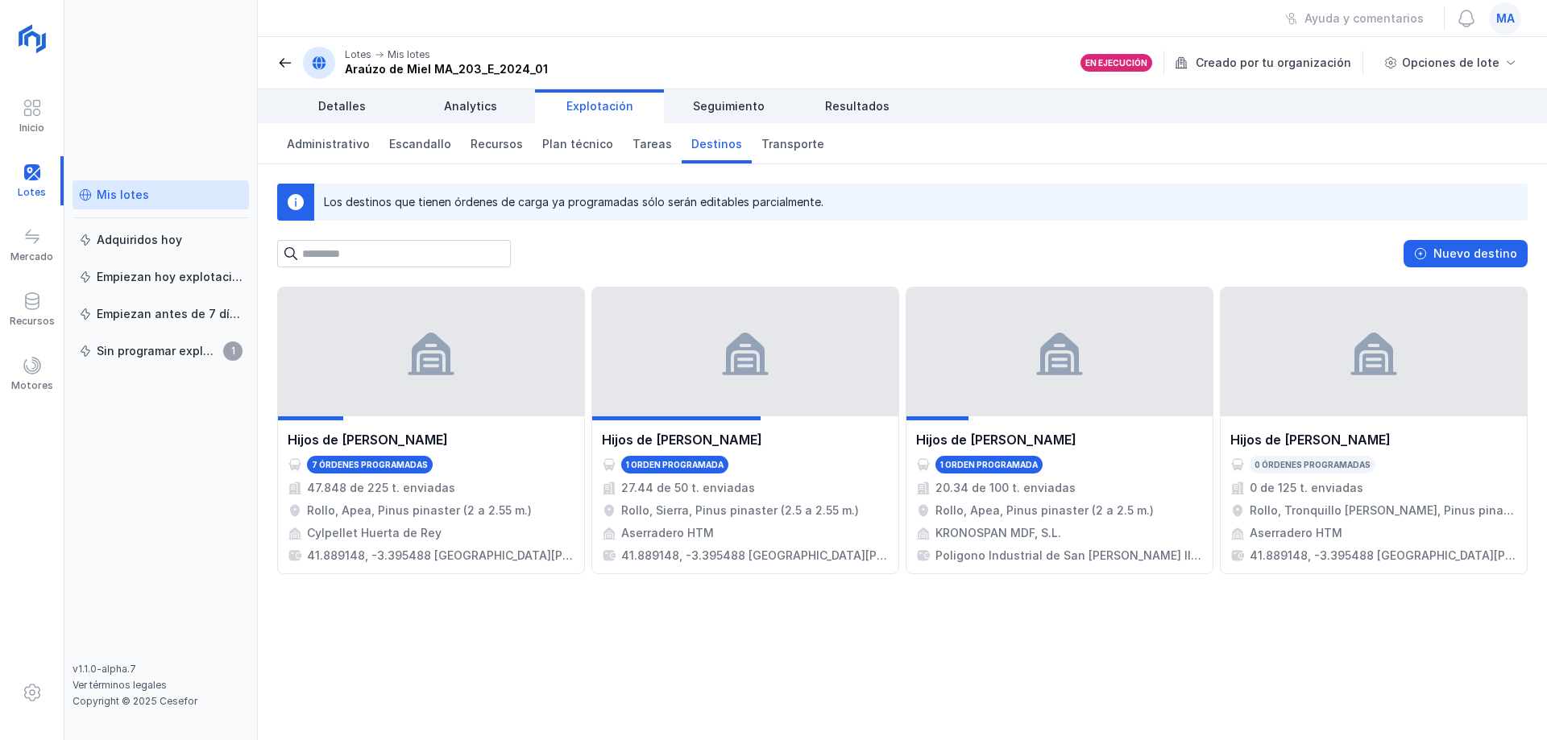
click at [1243, 649] on div "Hijos de [PERSON_NAME] 7 órdenes programadas 47.848 de 225 t. enviadas Rollo, A…" at bounding box center [902, 514] width 1289 height 454
click at [20, 300] on div "Recursos" at bounding box center [32, 309] width 64 height 49
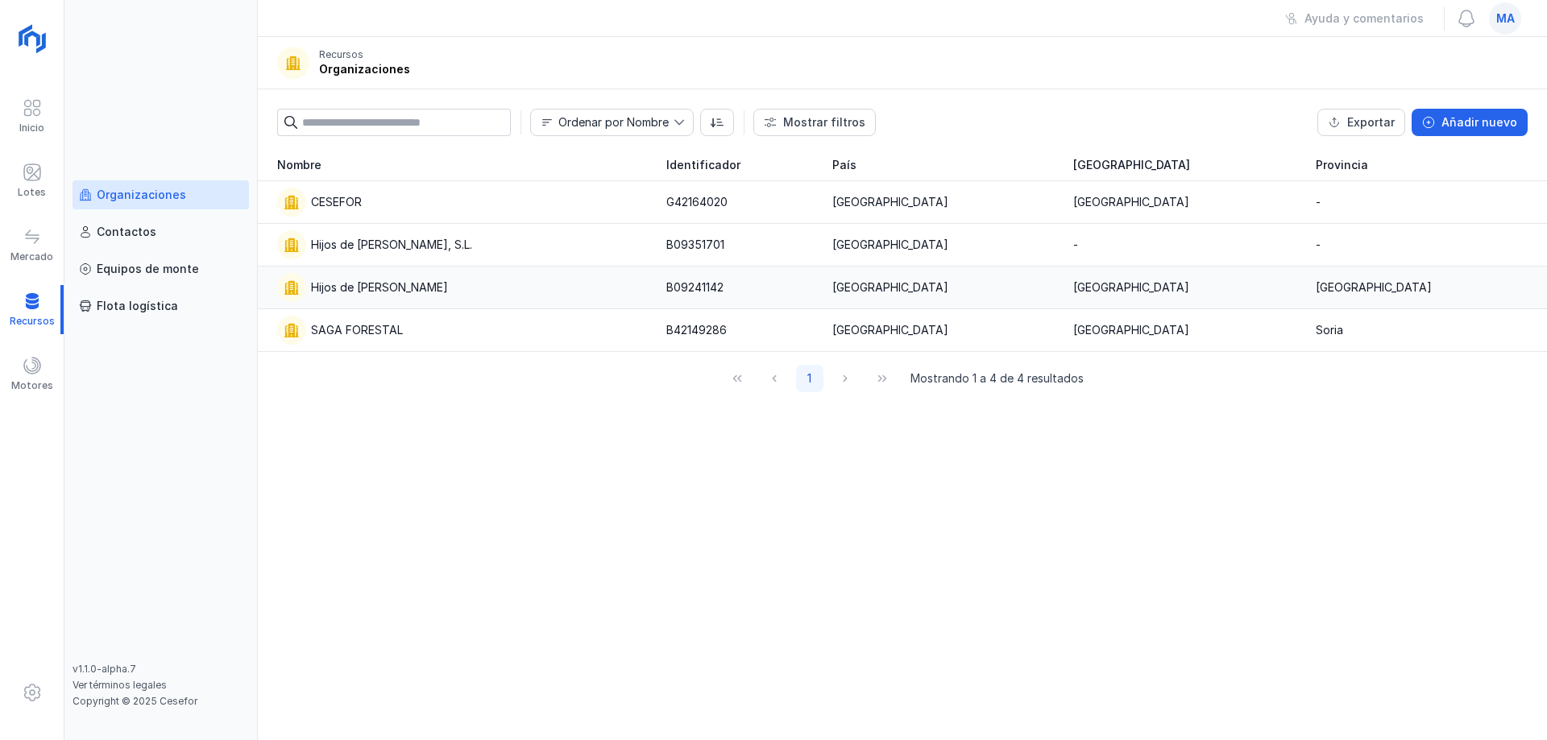
click at [430, 280] on div "Hijos de [PERSON_NAME]" at bounding box center [379, 288] width 137 height 16
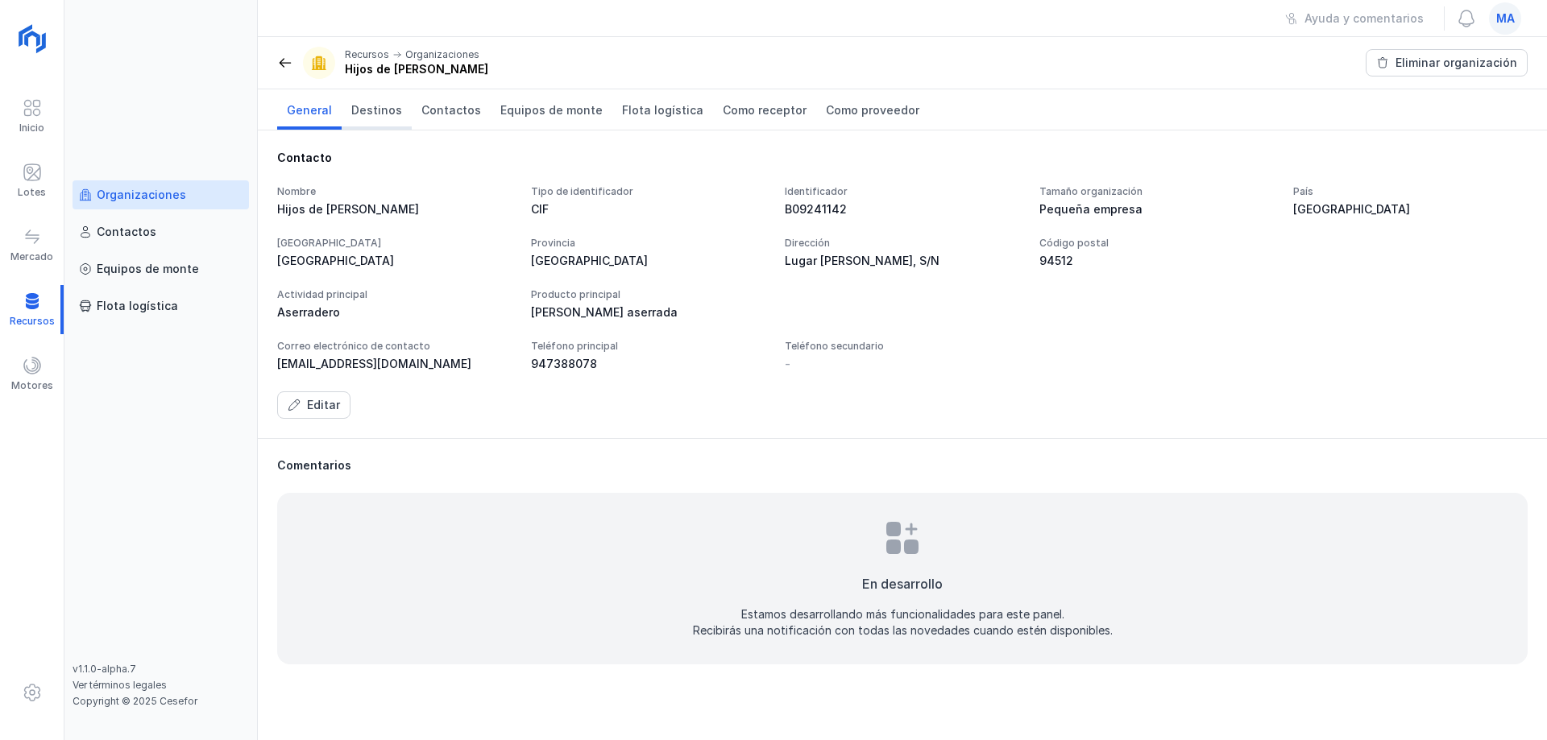
click at [371, 110] on span "Destinos" at bounding box center [376, 110] width 51 height 16
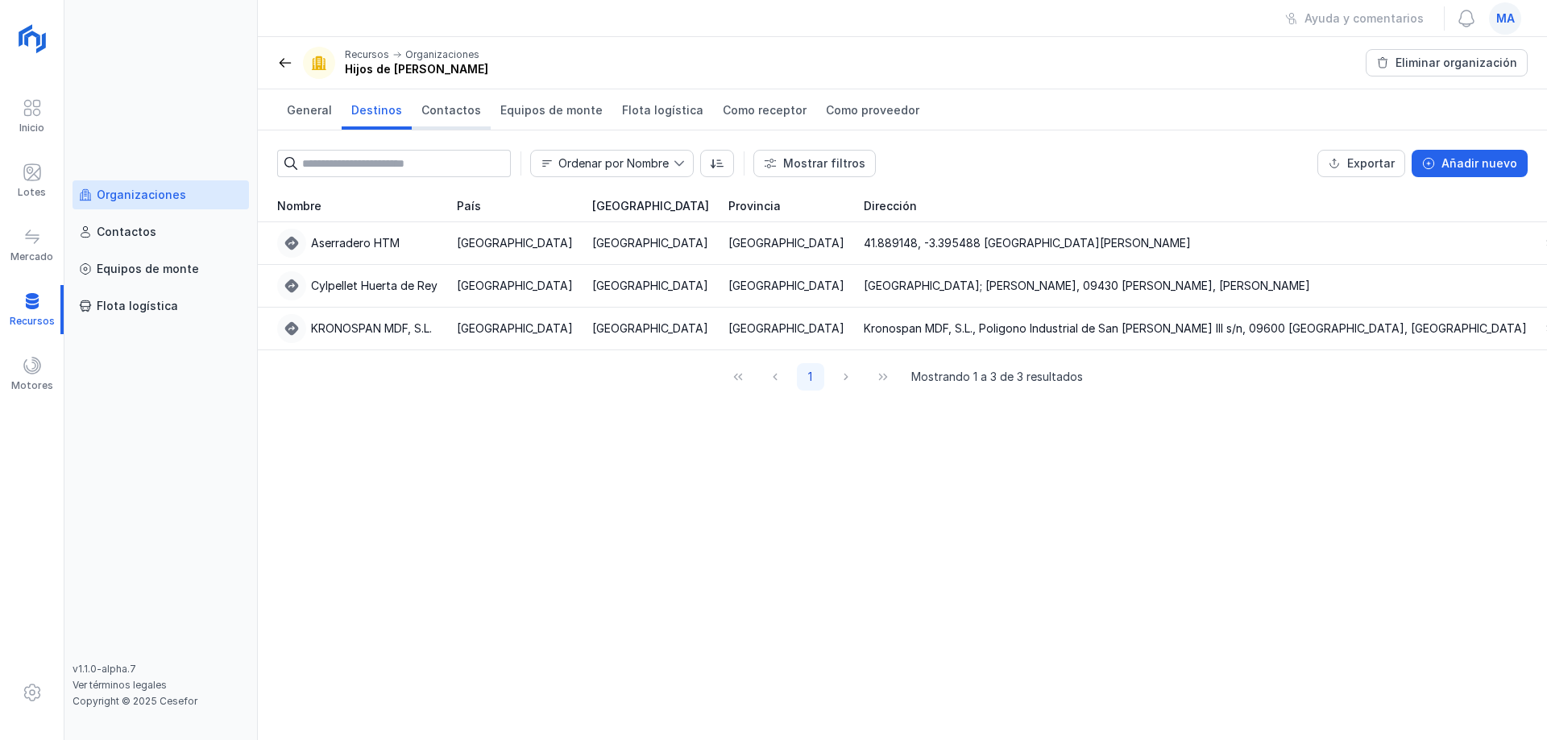
click at [427, 114] on span "Contactos" at bounding box center [451, 110] width 60 height 16
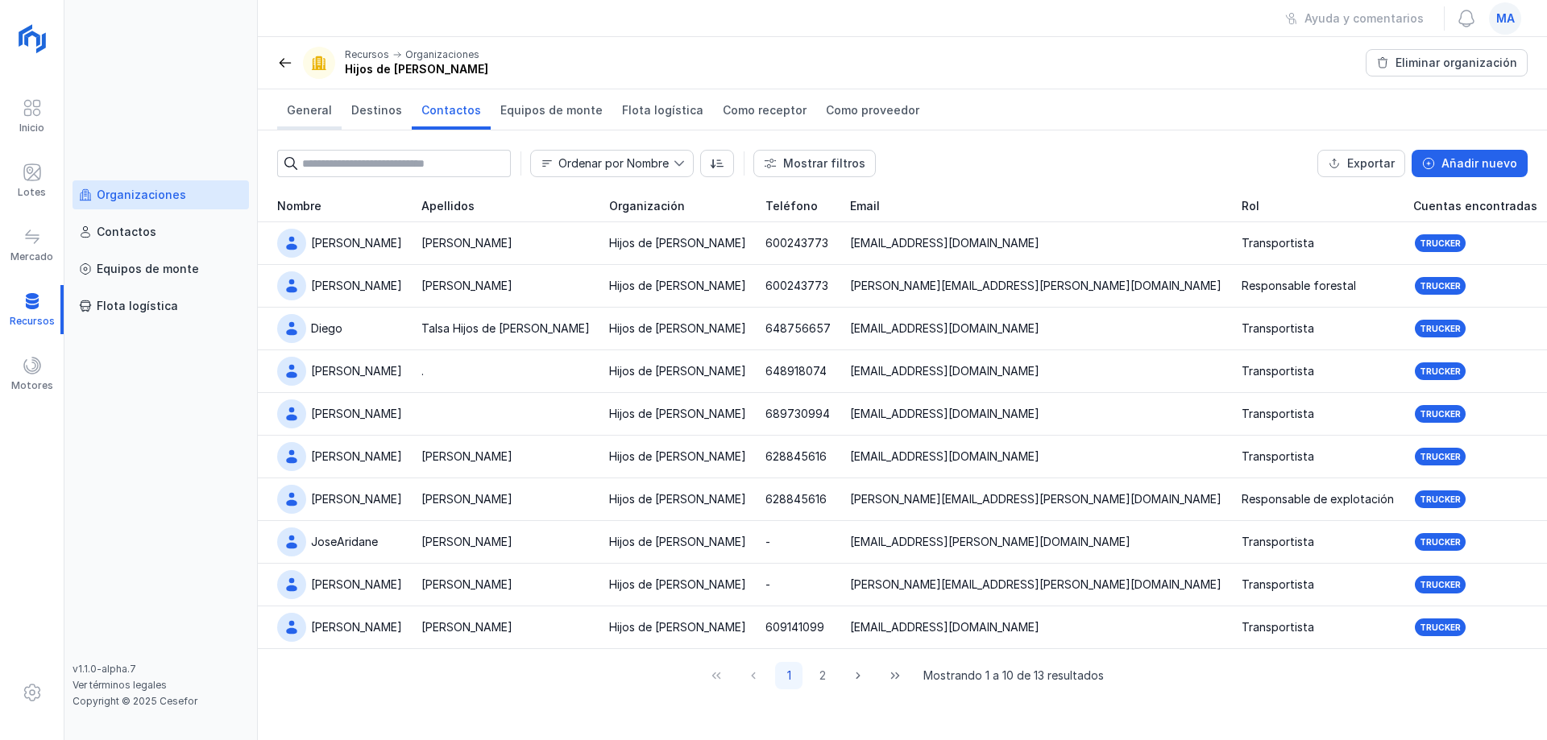
click at [296, 110] on span "General" at bounding box center [309, 110] width 45 height 16
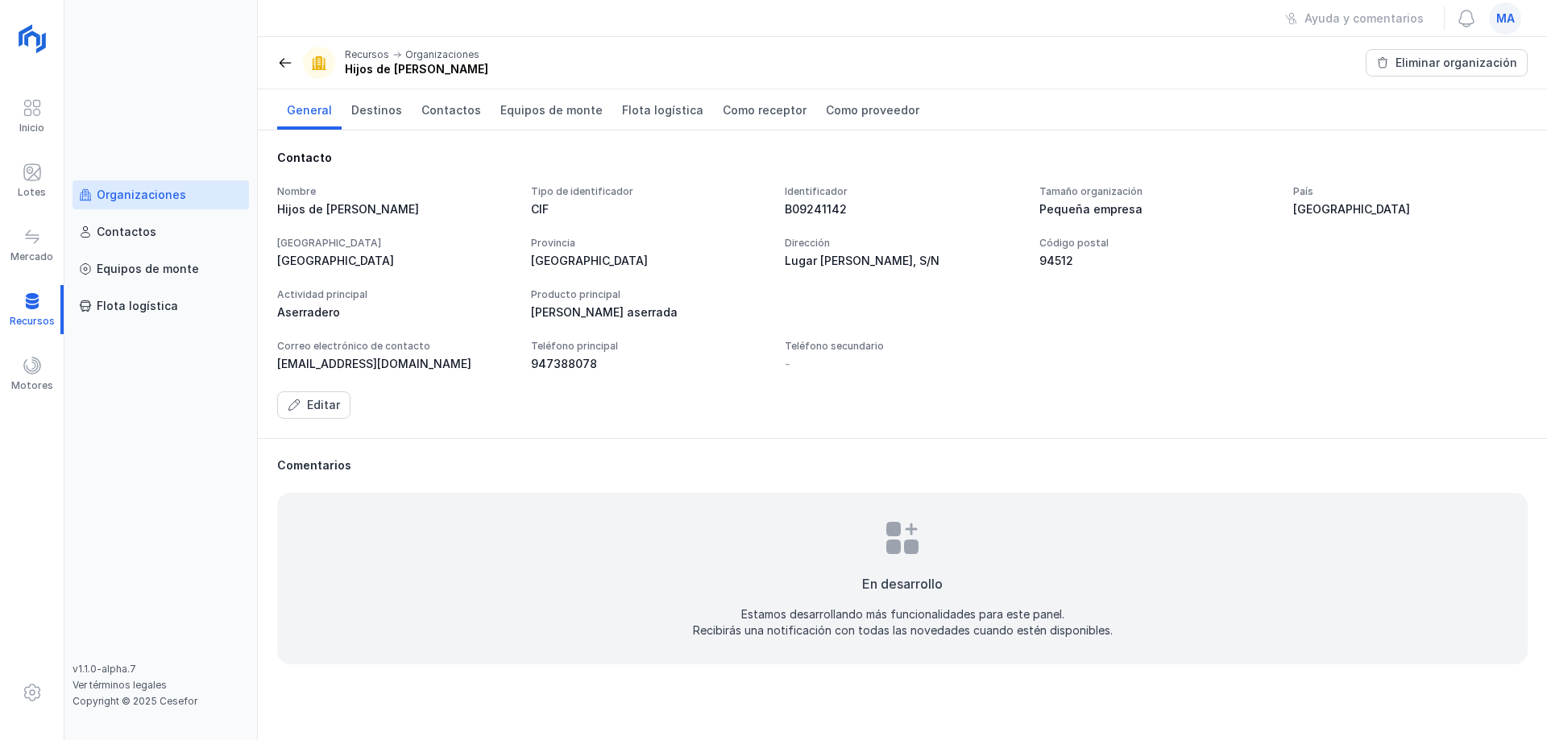
click at [376, 418] on div "Editar" at bounding box center [902, 405] width 1250 height 27
click at [799, 445] on div "Comentarios En desarrollo Estamos desarrollando más funcionalidades para este p…" at bounding box center [902, 561] width 1289 height 246
click at [287, 65] on span at bounding box center [285, 63] width 16 height 16
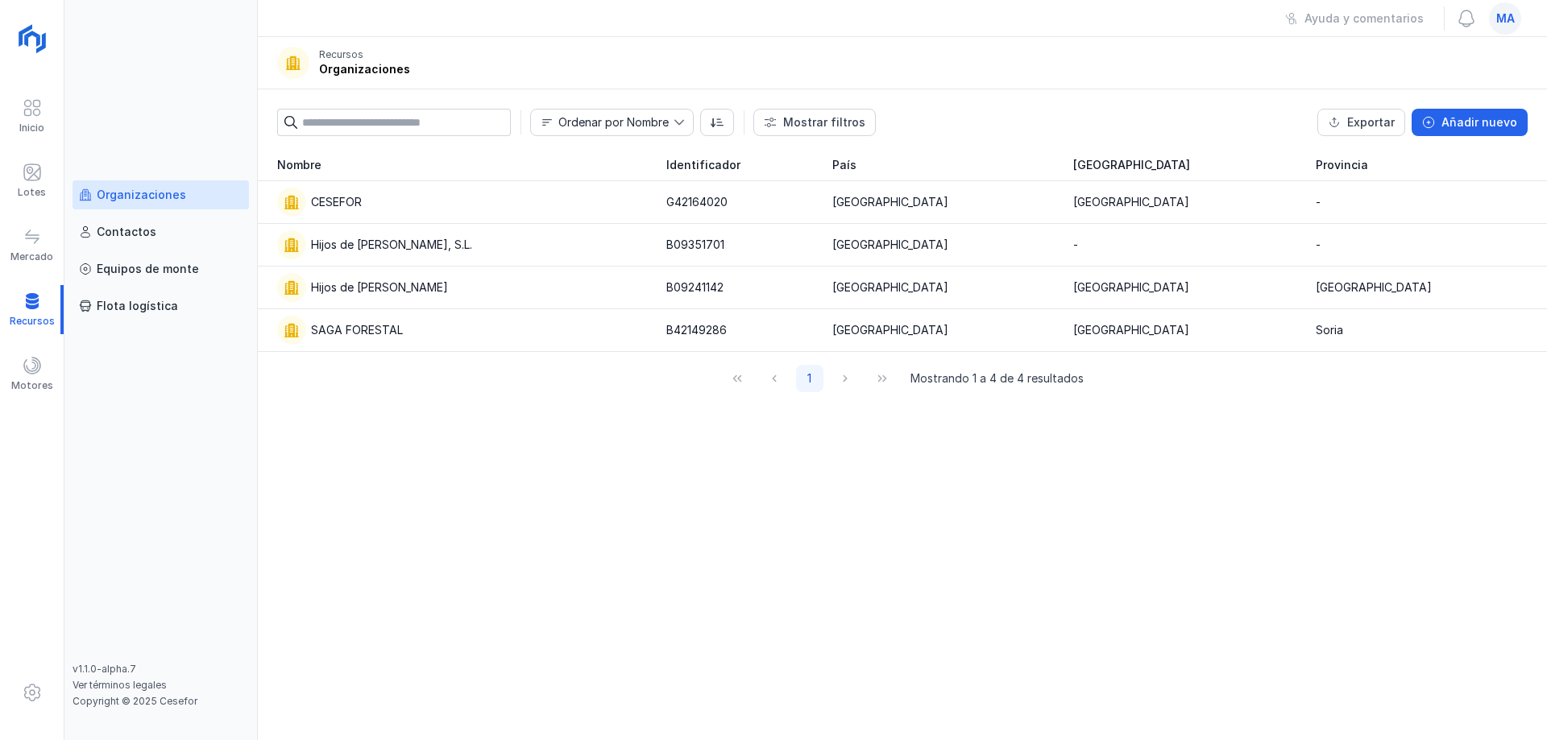
click at [530, 496] on div "Nombre Identificador [GEOGRAPHIC_DATA] CESEFOR G42164020 [GEOGRAPHIC_DATA] [GEO…" at bounding box center [902, 444] width 1289 height 591
click at [424, 283] on div "Hijos de [PERSON_NAME]" at bounding box center [379, 288] width 137 height 16
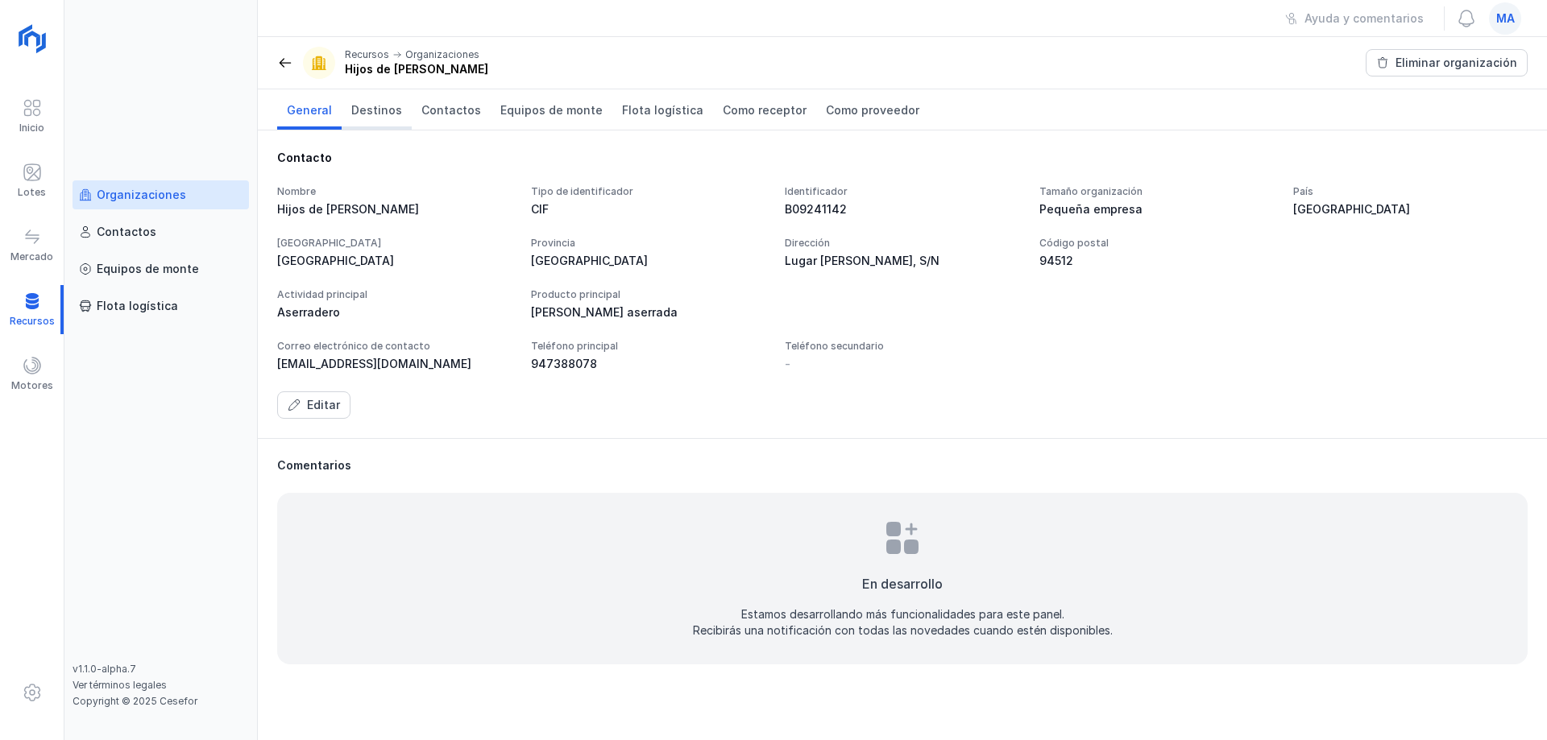
click at [378, 106] on span "Destinos" at bounding box center [376, 110] width 51 height 16
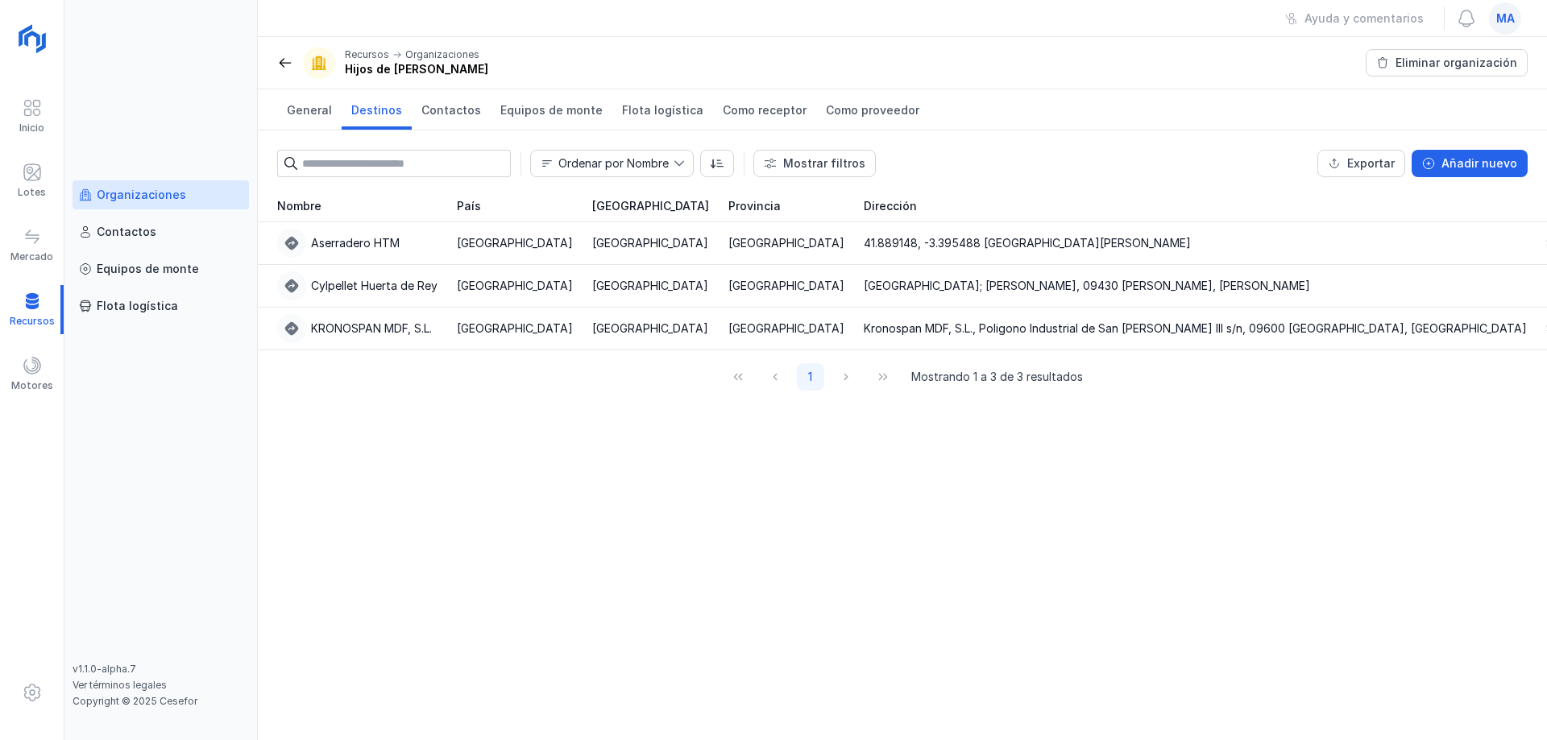
click at [509, 451] on div "Nombre [GEOGRAPHIC_DATA] Dirección Báscula propia Visible en Trucker Aserradero…" at bounding box center [902, 465] width 1289 height 550
click at [556, 110] on span "Equipos de monte" at bounding box center [551, 110] width 102 height 16
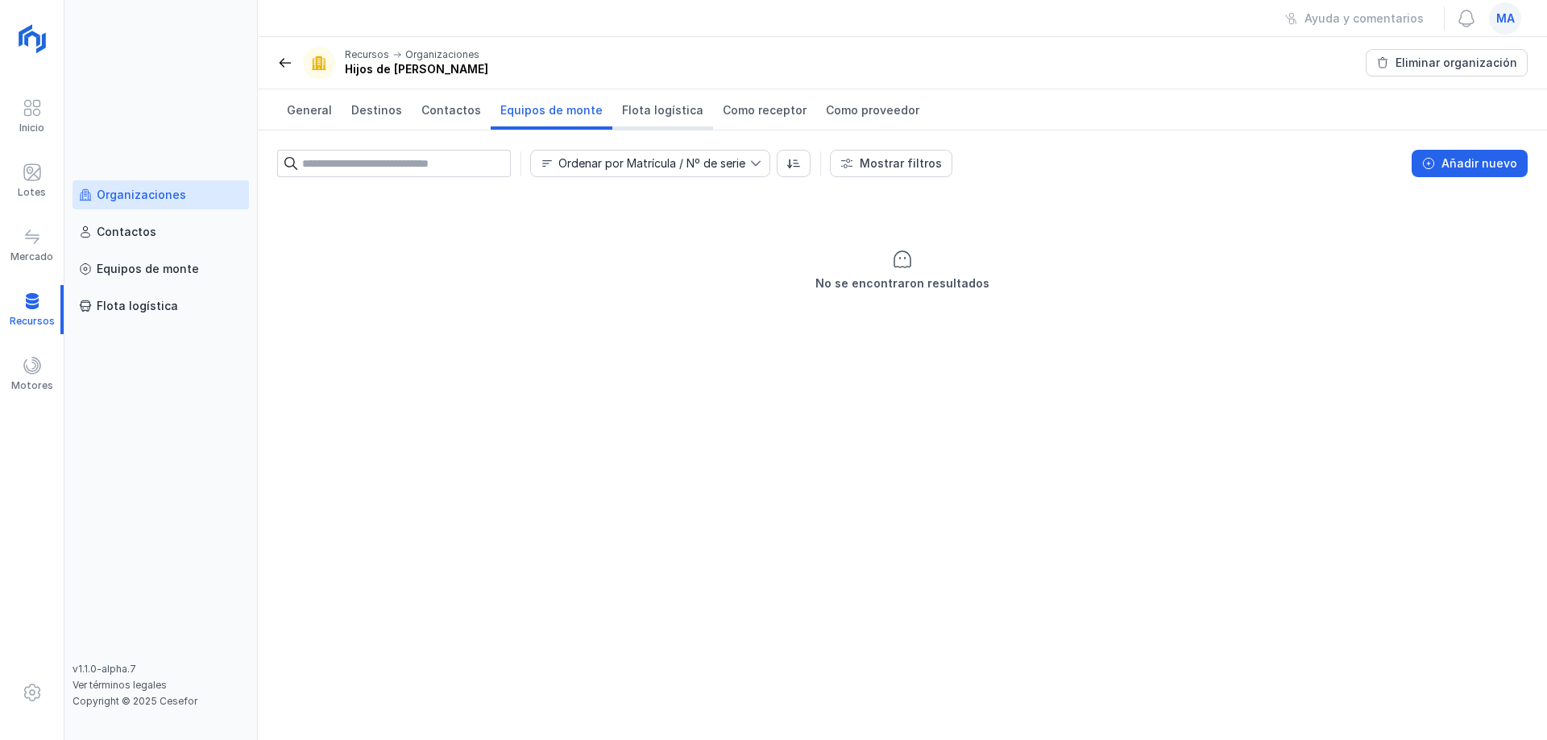
click at [624, 113] on span "Flota logística" at bounding box center [662, 110] width 81 height 16
click at [324, 114] on span "General" at bounding box center [309, 110] width 45 height 16
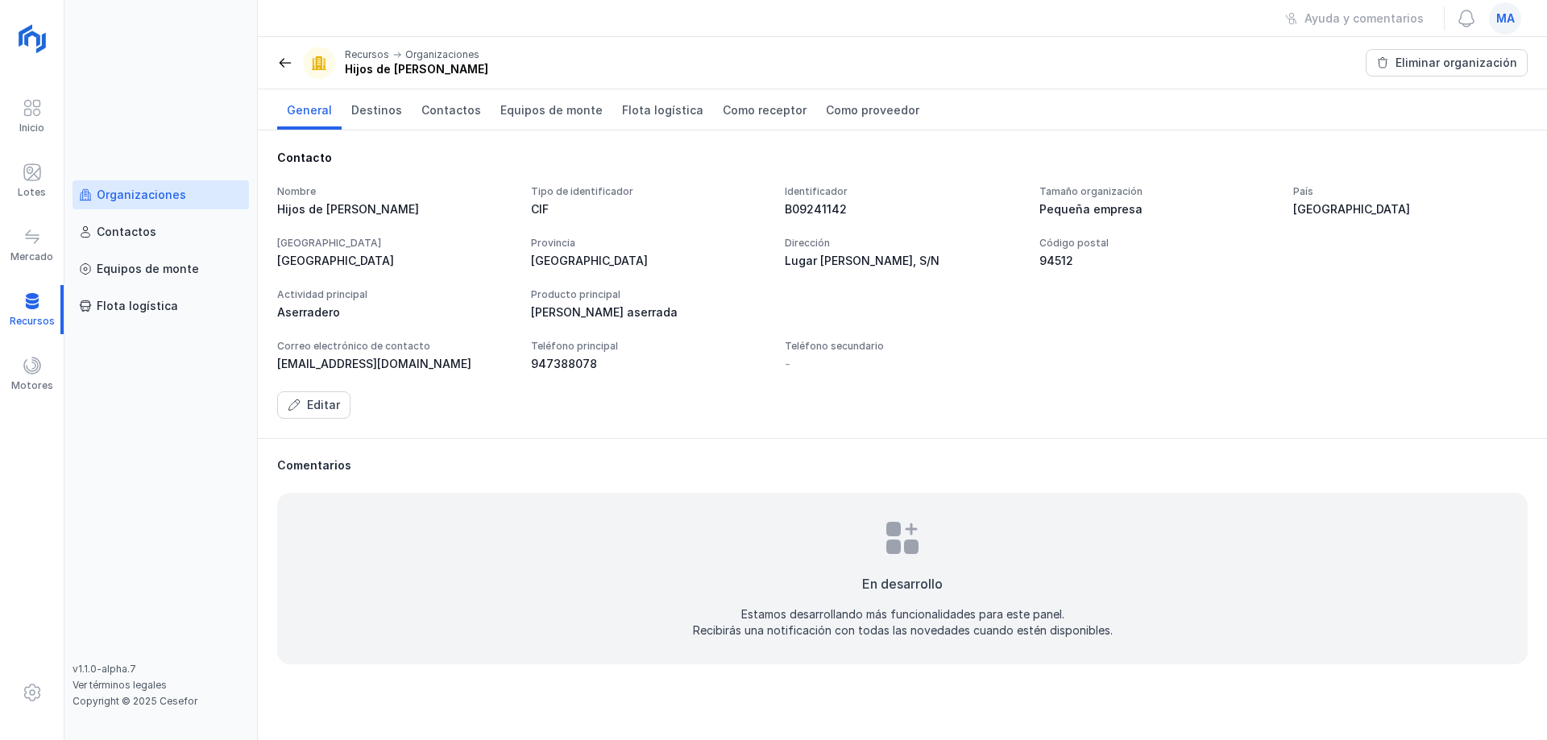
click at [1135, 365] on div "Correo electrónico de contacto [EMAIL_ADDRESS][DOMAIN_NAME] Teléfono principal …" at bounding box center [902, 356] width 1250 height 32
